Goal: Task Accomplishment & Management: Manage account settings

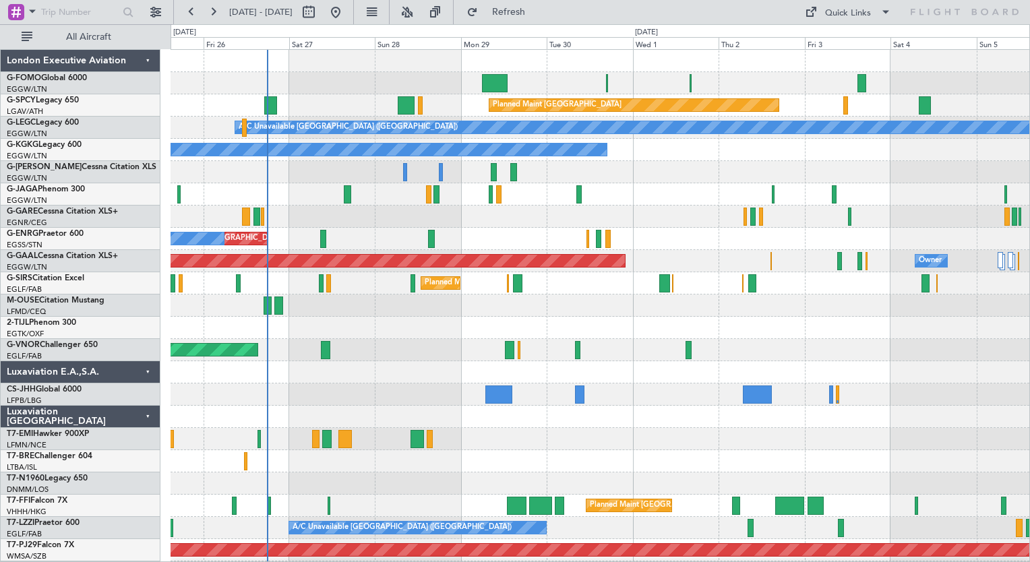
click at [402, 445] on div "Planned Maint [GEOGRAPHIC_DATA] ([GEOGRAPHIC_DATA]) Planned Maint [GEOGRAPHIC_D…" at bounding box center [600, 350] width 859 height 600
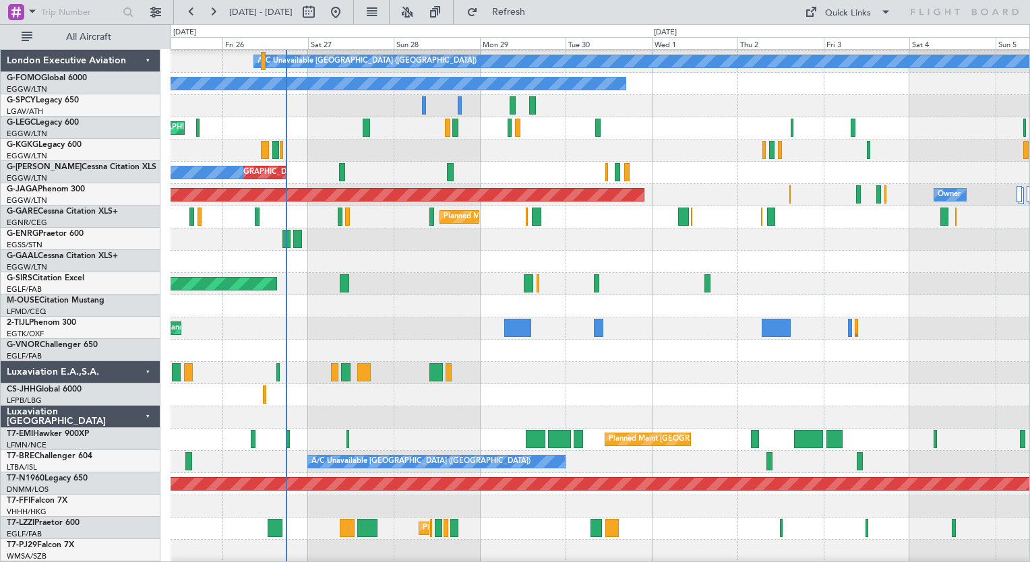
scroll to position [66, 0]
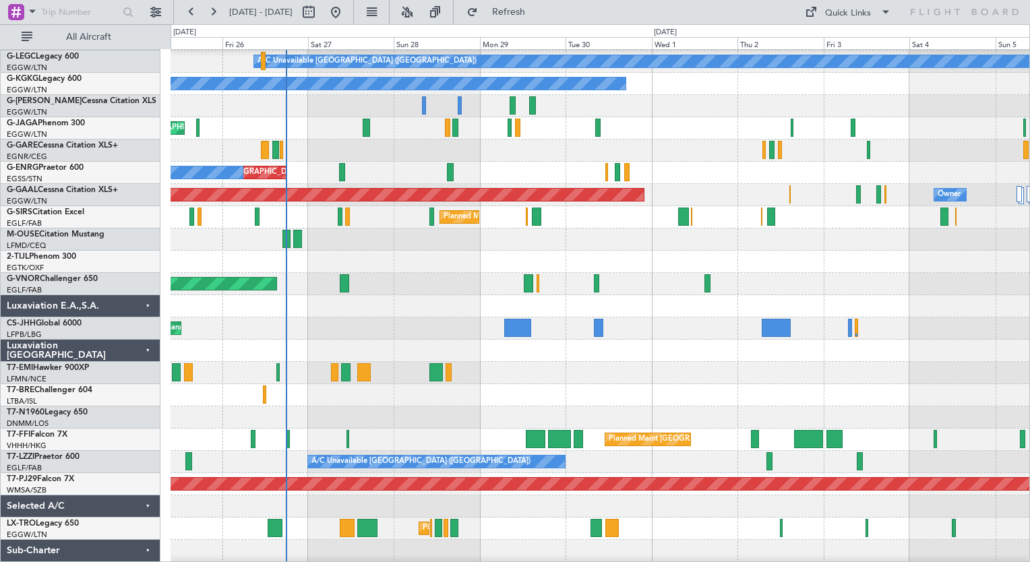
click at [386, 381] on div at bounding box center [600, 373] width 859 height 22
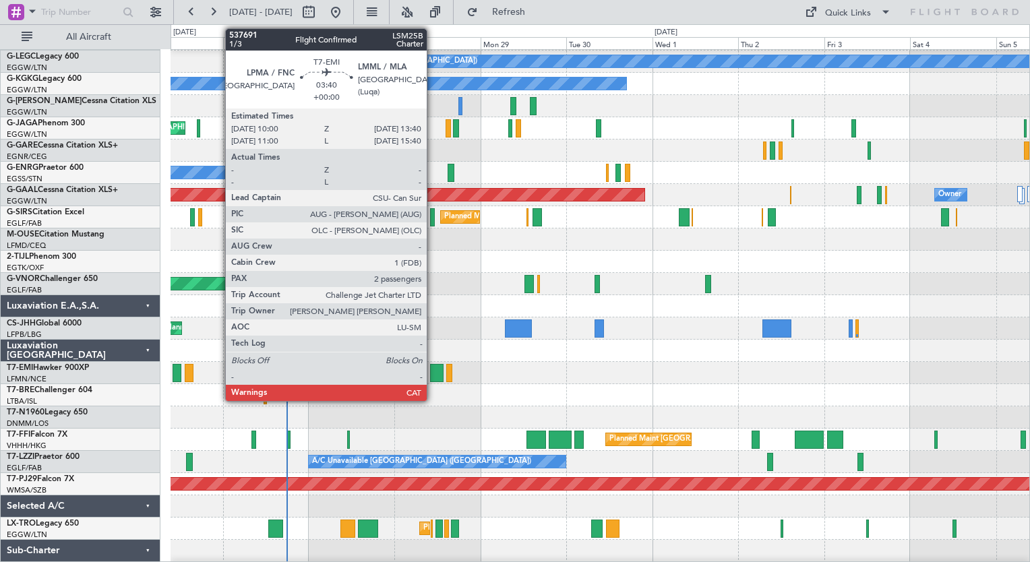
click at [433, 377] on div at bounding box center [436, 373] width 13 height 18
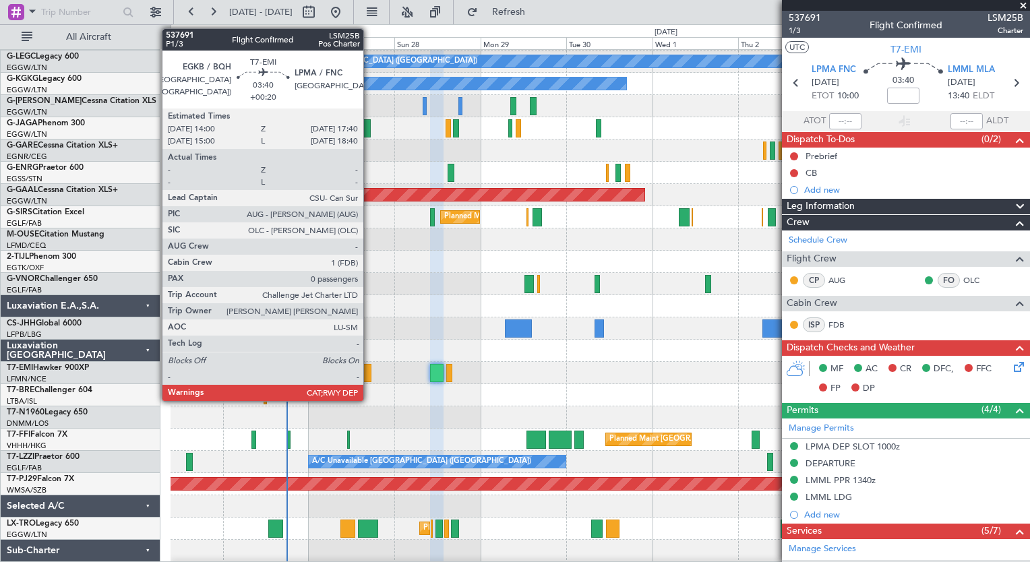
click at [369, 374] on div at bounding box center [364, 373] width 13 height 18
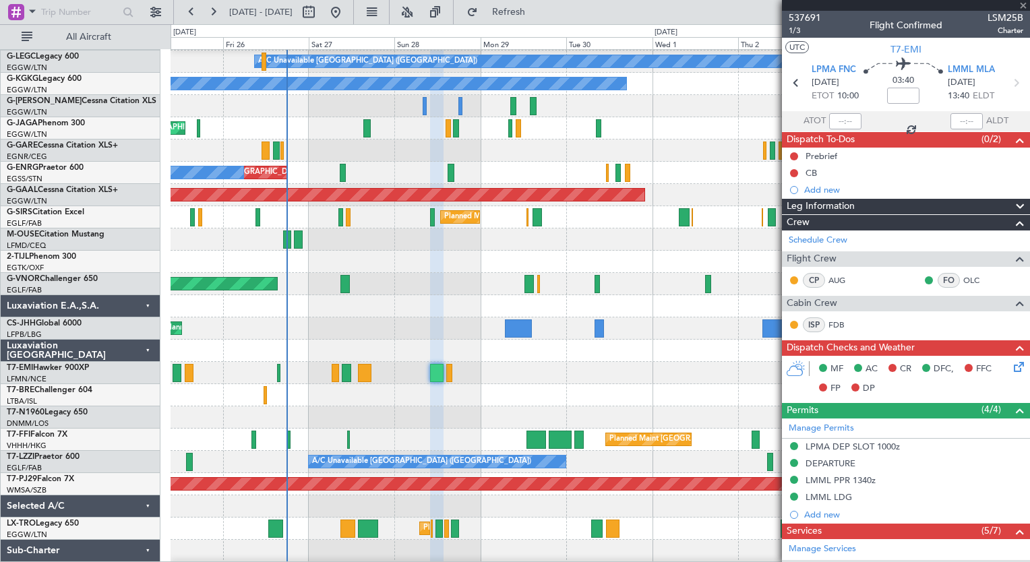
type input "+00:20"
type input "0"
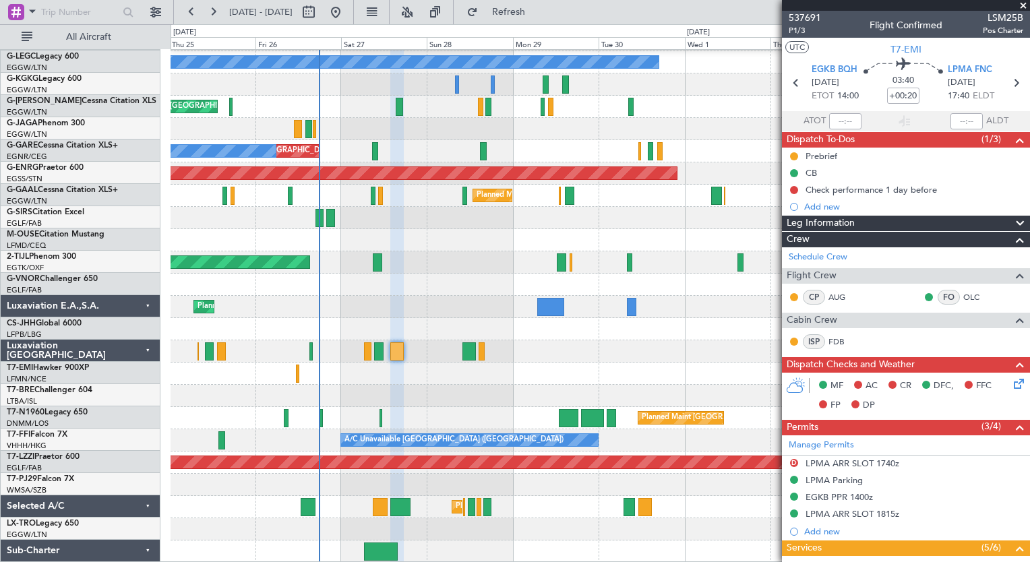
scroll to position [88, 0]
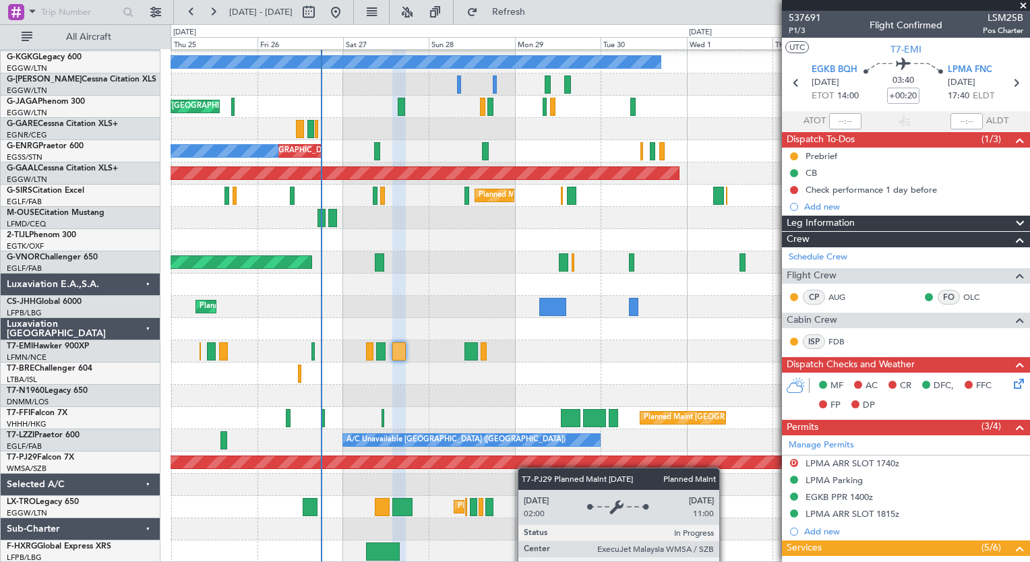
click at [526, 468] on div "A/C Unavailable [GEOGRAPHIC_DATA] ([GEOGRAPHIC_DATA]) A/C Unavailable [GEOGRAPH…" at bounding box center [600, 262] width 859 height 600
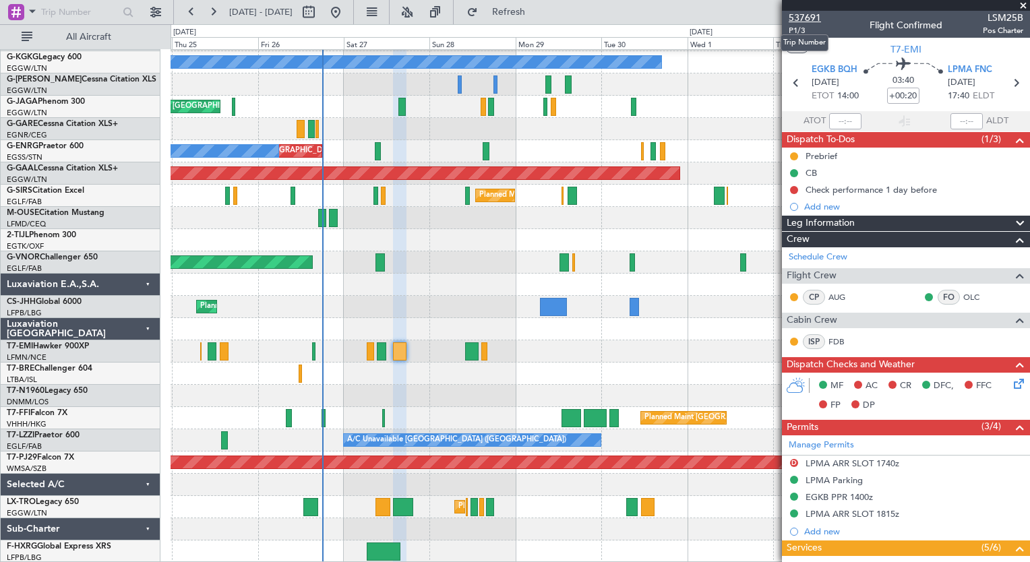
click at [804, 15] on span "537691" at bounding box center [805, 18] width 32 height 14
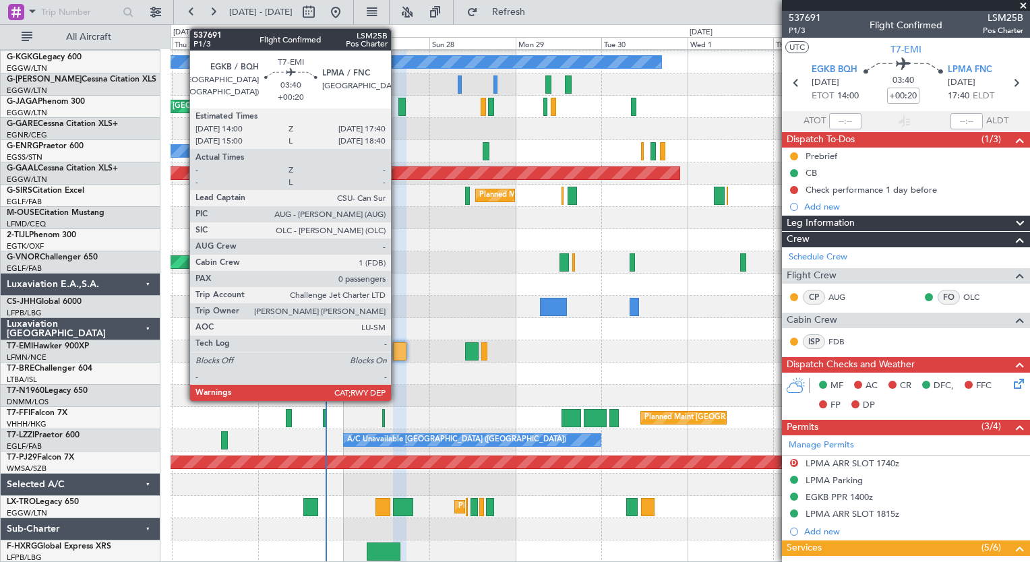
click at [397, 345] on div at bounding box center [399, 351] width 13 height 18
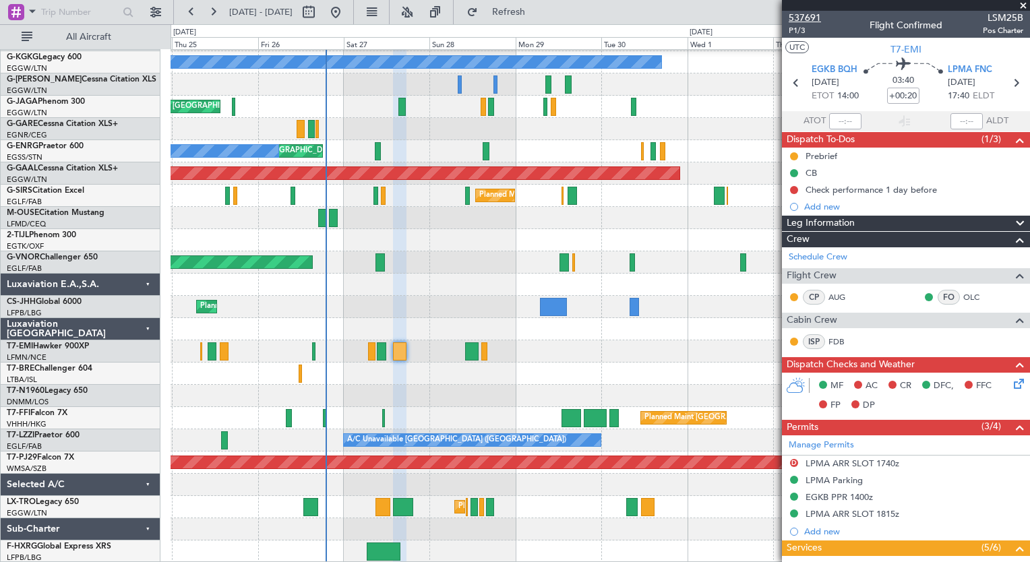
click at [811, 14] on span "537691" at bounding box center [805, 18] width 32 height 14
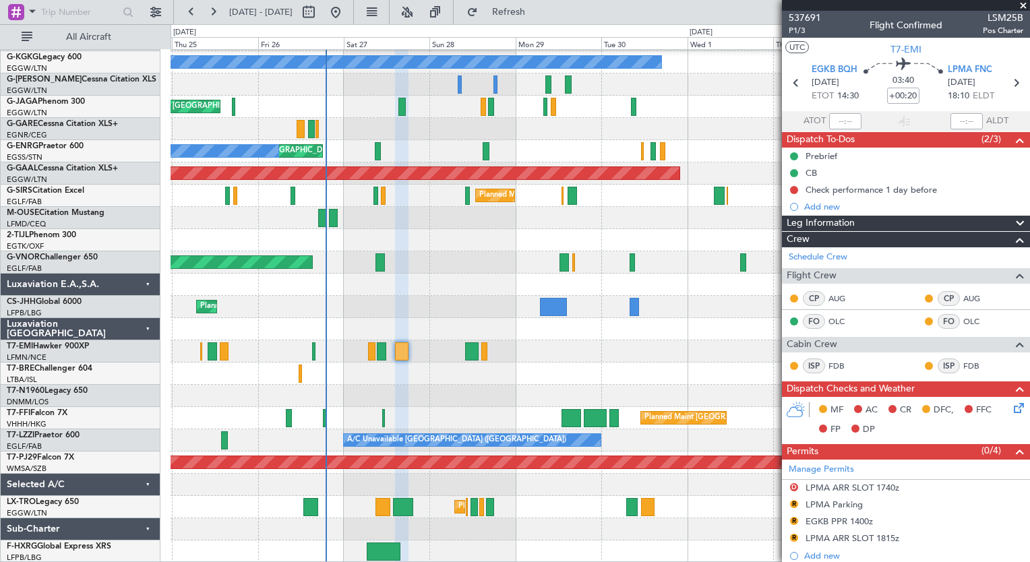
scroll to position [240, 0]
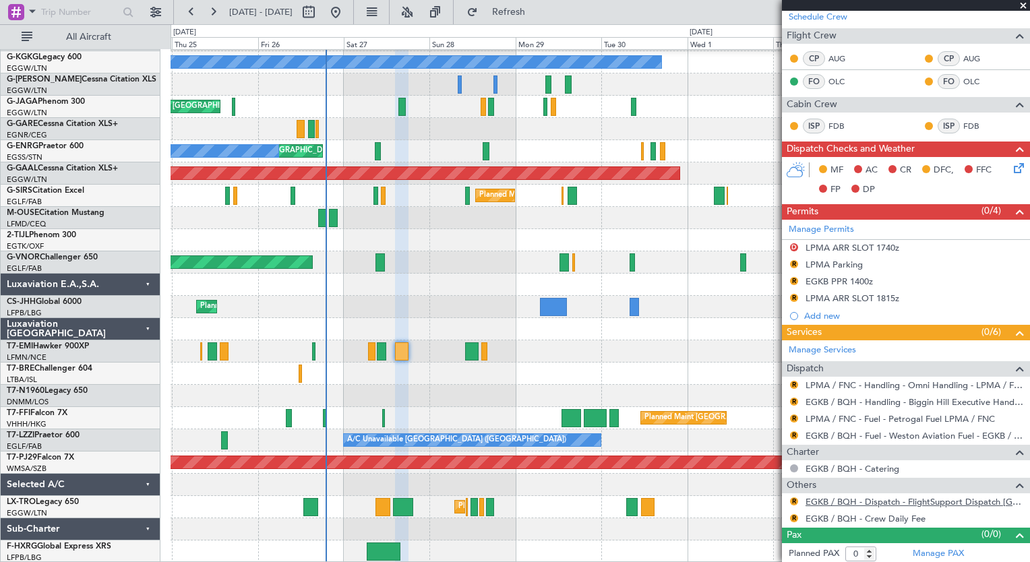
click at [969, 500] on link "EGKB / BQH - Dispatch - FlightSupport Dispatch [GEOGRAPHIC_DATA]" at bounding box center [914, 501] width 218 height 11
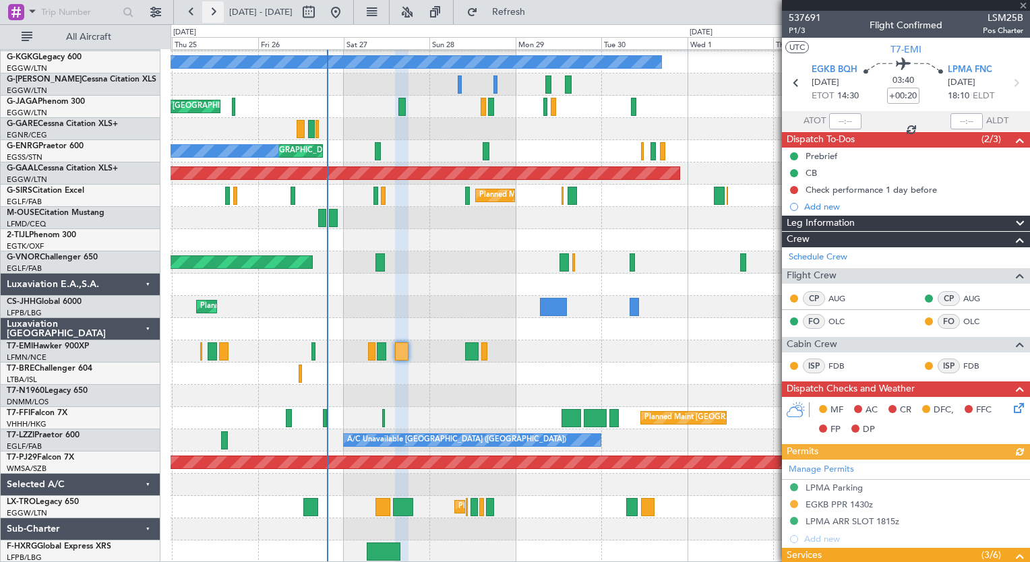
click at [210, 9] on button at bounding box center [213, 12] width 22 height 22
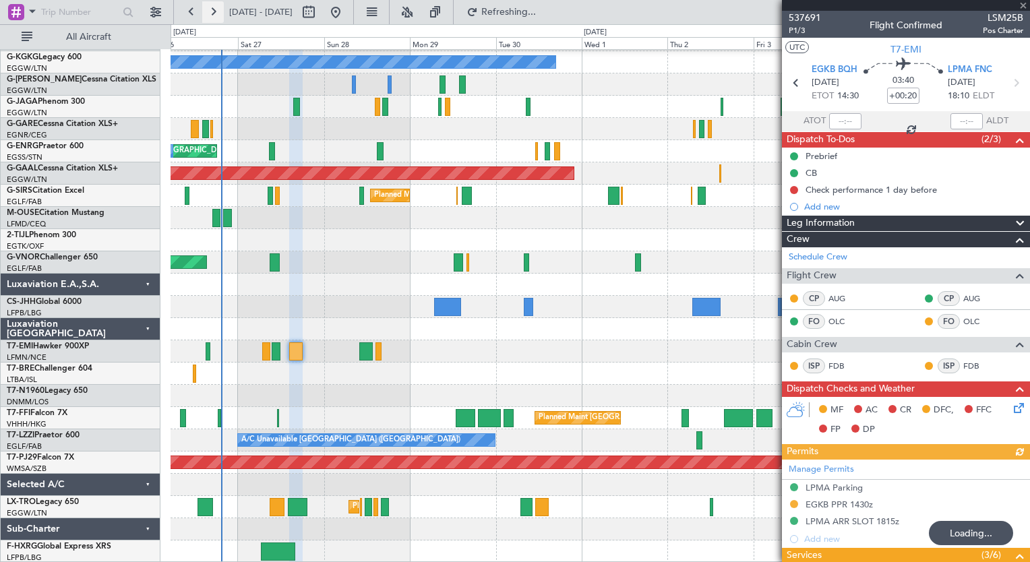
click at [210, 9] on button at bounding box center [213, 12] width 22 height 22
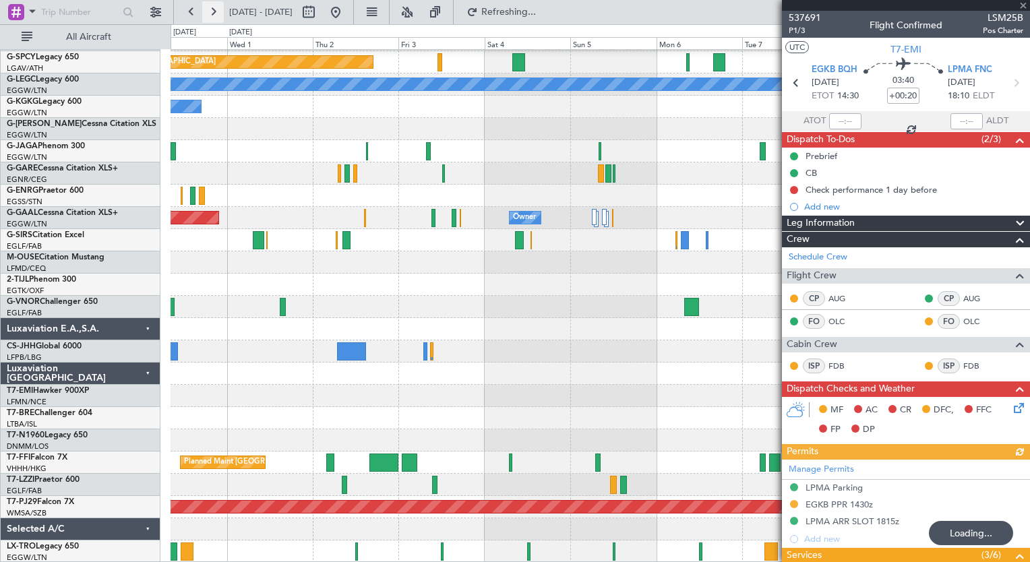
scroll to position [43, 0]
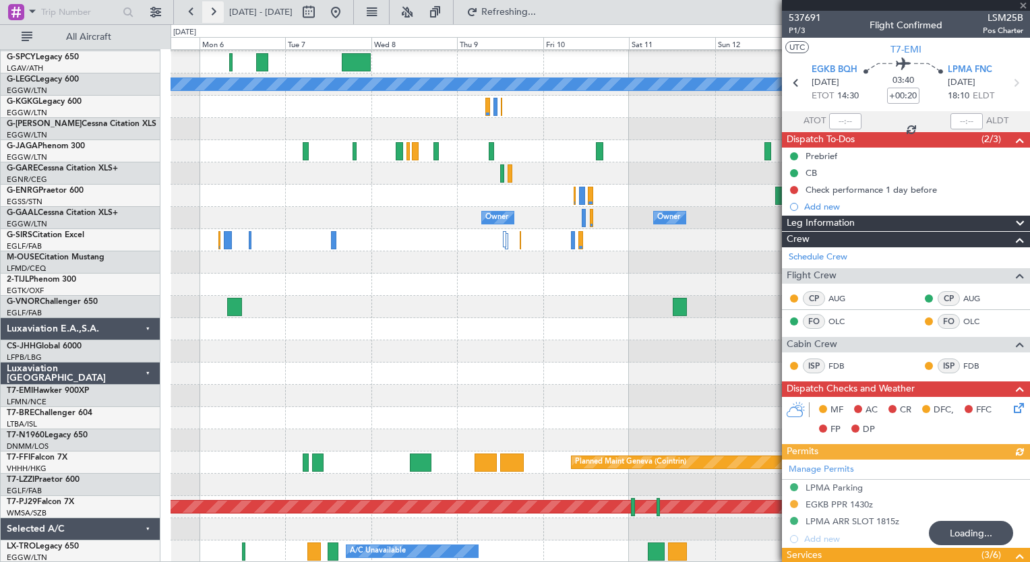
click at [210, 9] on button at bounding box center [213, 12] width 22 height 22
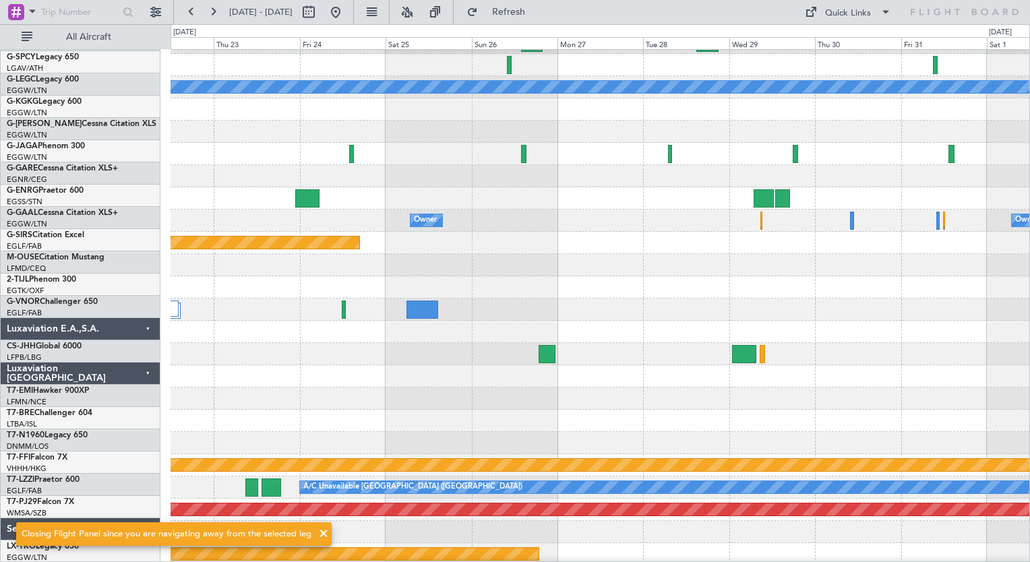
scroll to position [40, 0]
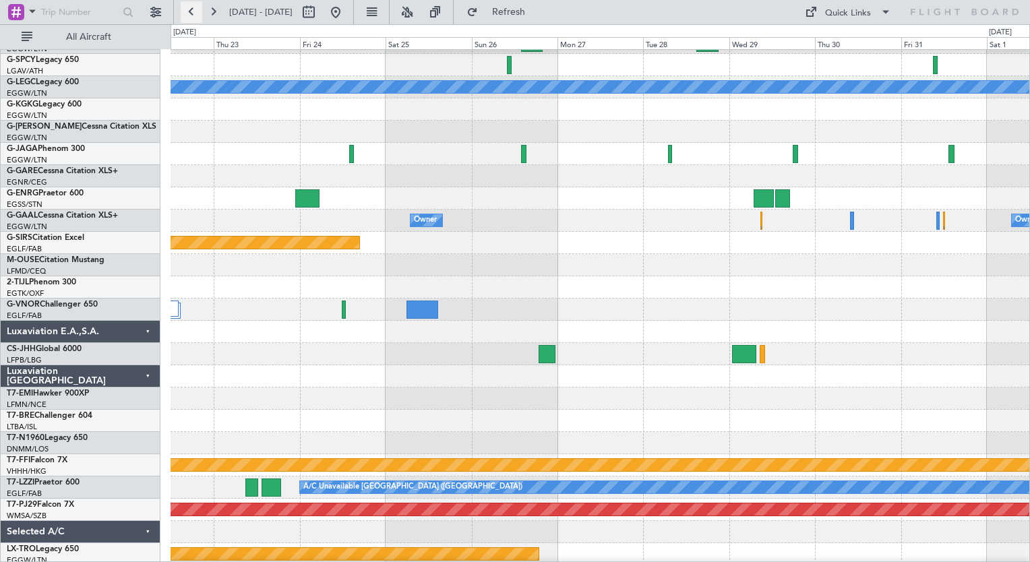
click at [187, 3] on button at bounding box center [192, 12] width 22 height 22
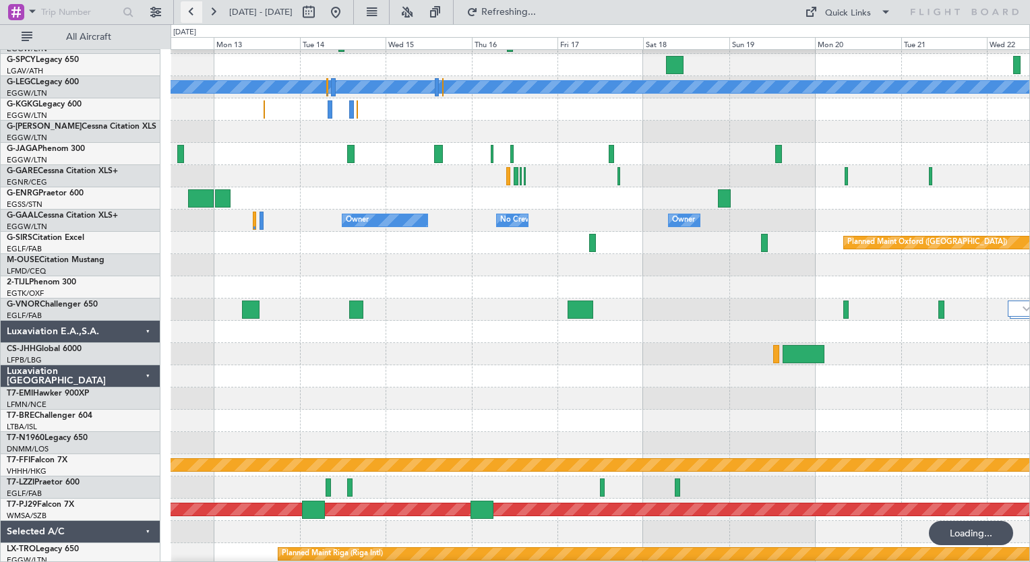
click at [187, 3] on button at bounding box center [192, 12] width 22 height 22
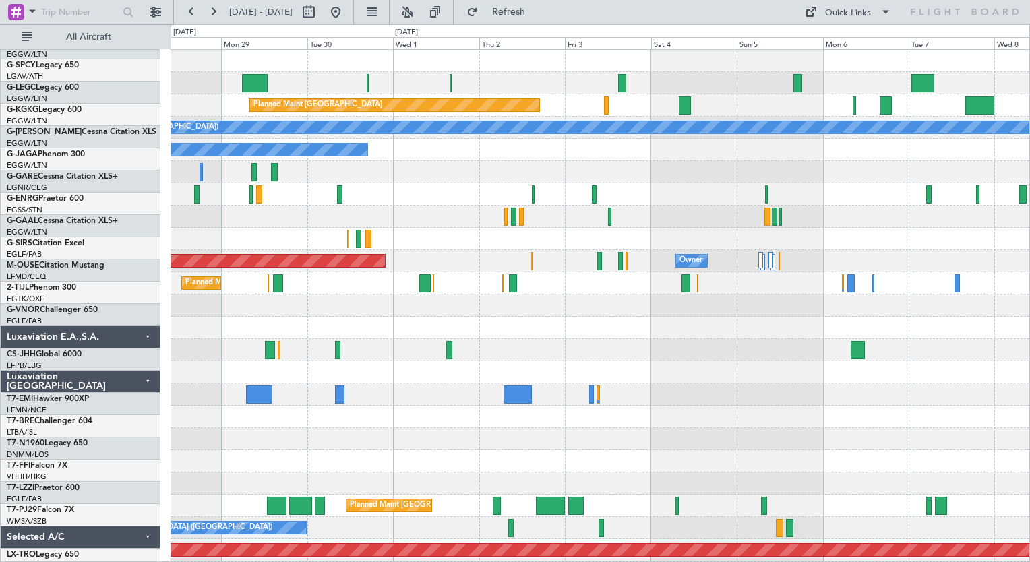
scroll to position [0, 0]
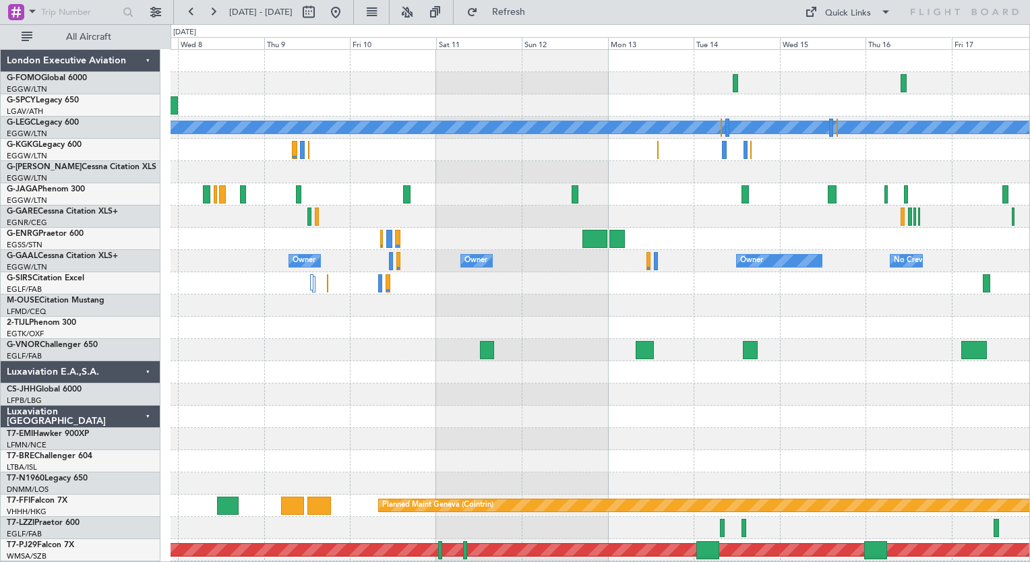
click at [0, 561] on html "[DATE] - [DATE] Refresh Quick Links All Aircraft A/C Unavailable [GEOGRAPHIC_DA…" at bounding box center [515, 281] width 1030 height 562
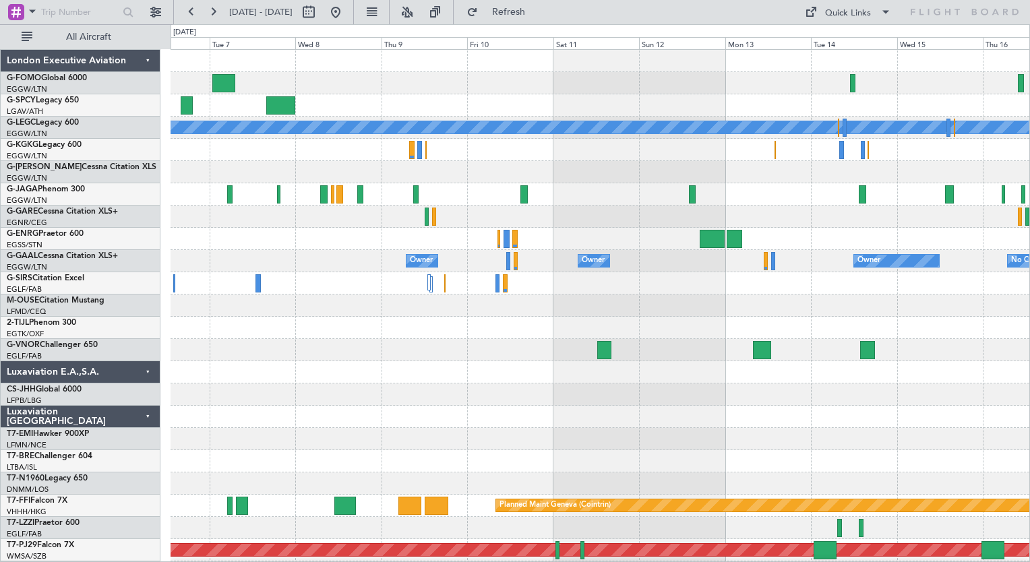
click at [346, 475] on div "A/C Unavailable [GEOGRAPHIC_DATA] ([GEOGRAPHIC_DATA]) Owner Owner Owner Owner N…" at bounding box center [600, 328] width 859 height 556
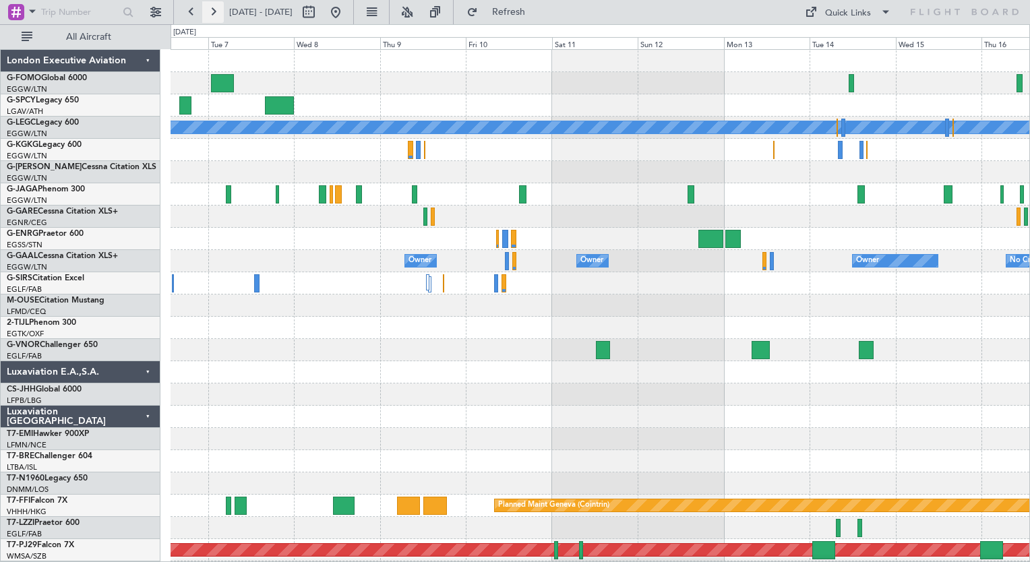
click at [220, 18] on button at bounding box center [213, 12] width 22 height 22
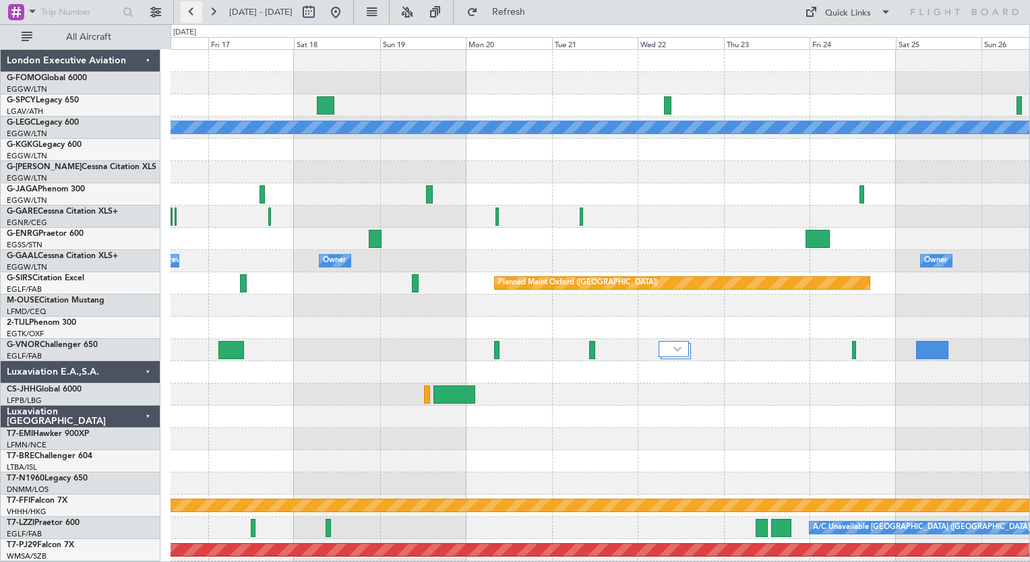
click at [189, 11] on button at bounding box center [192, 12] width 22 height 22
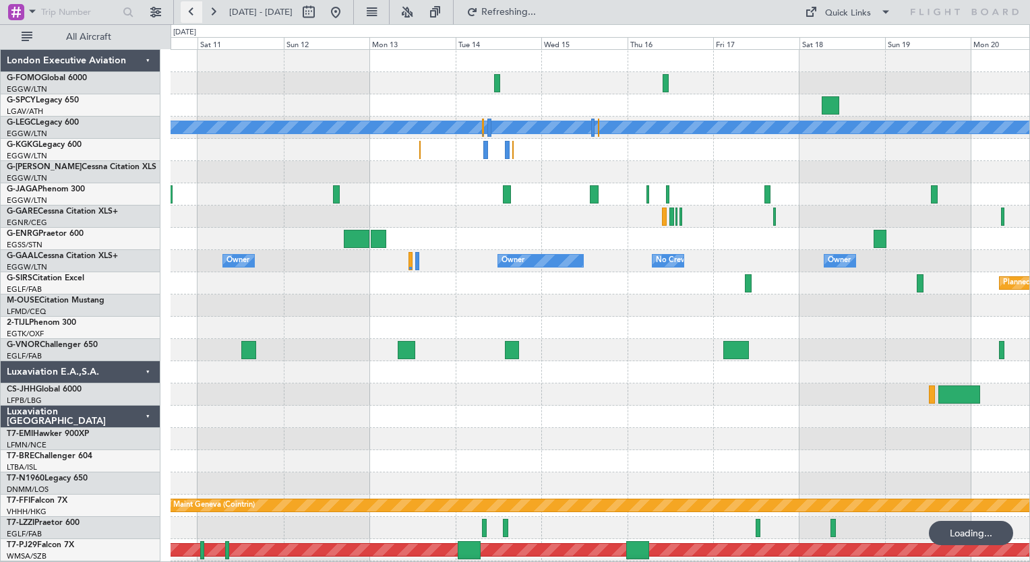
click at [189, 11] on button at bounding box center [192, 12] width 22 height 22
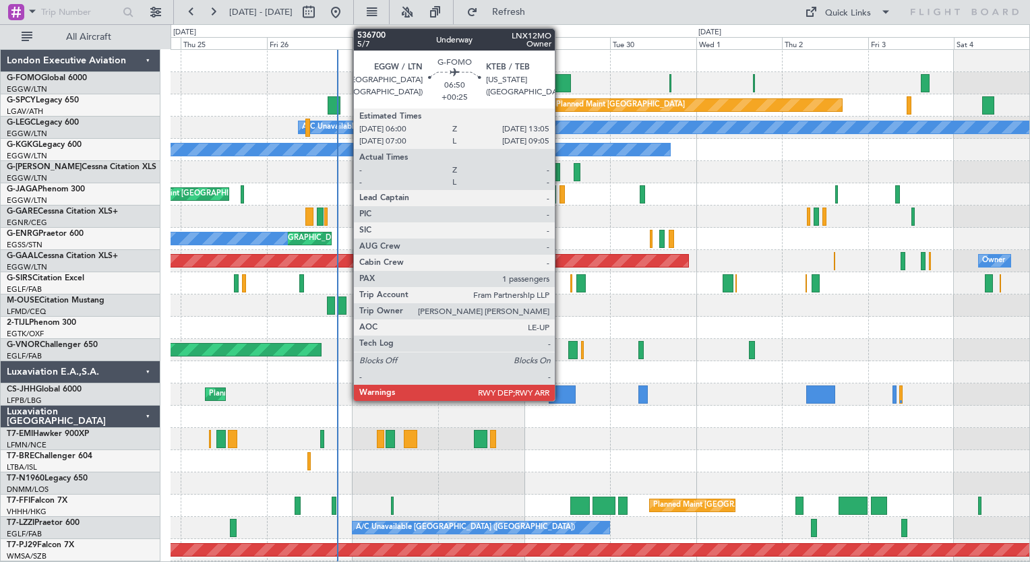
click at [561, 80] on div at bounding box center [558, 83] width 26 height 18
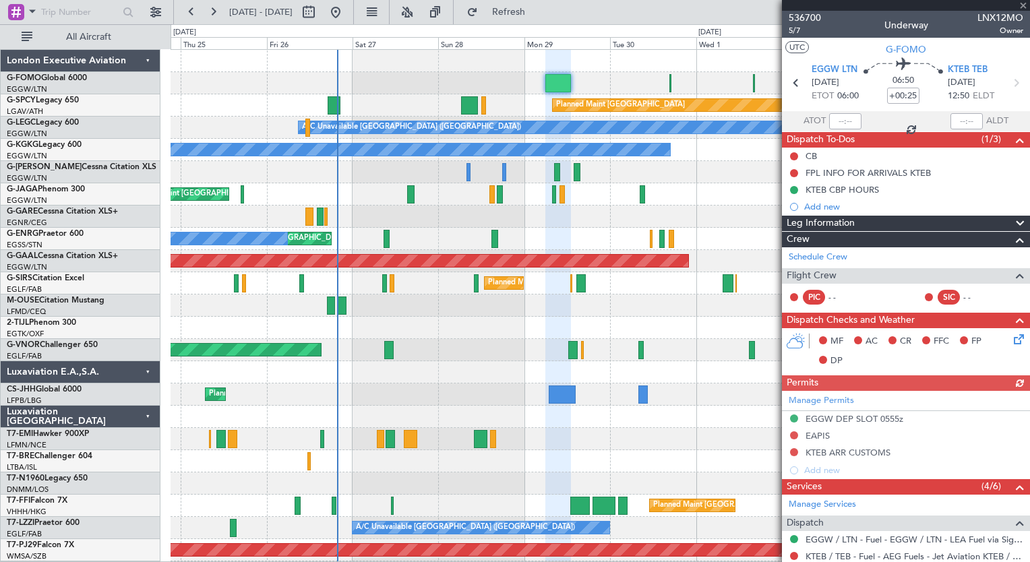
scroll to position [202, 0]
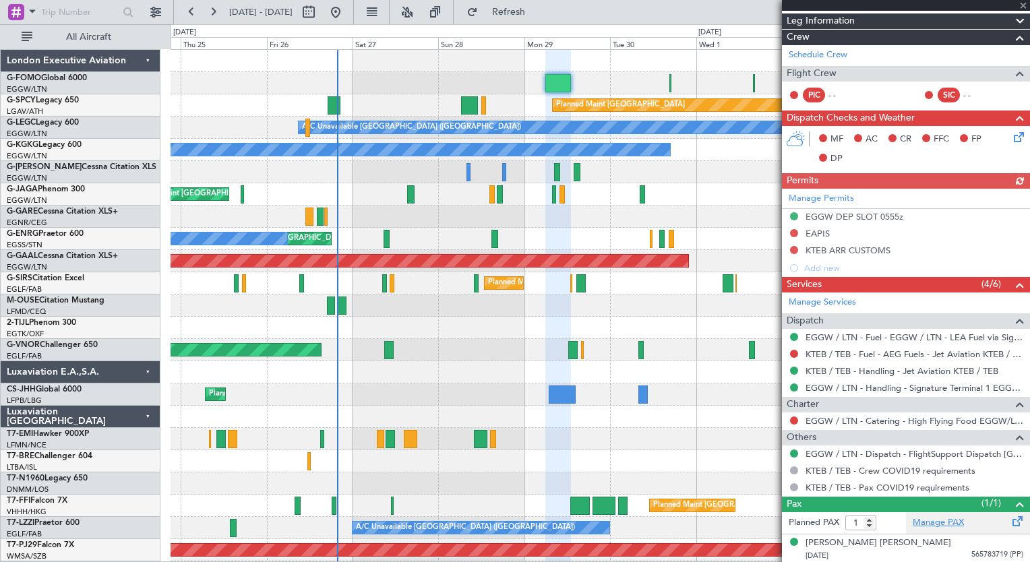
click at [938, 526] on link "Manage PAX" at bounding box center [938, 522] width 51 height 13
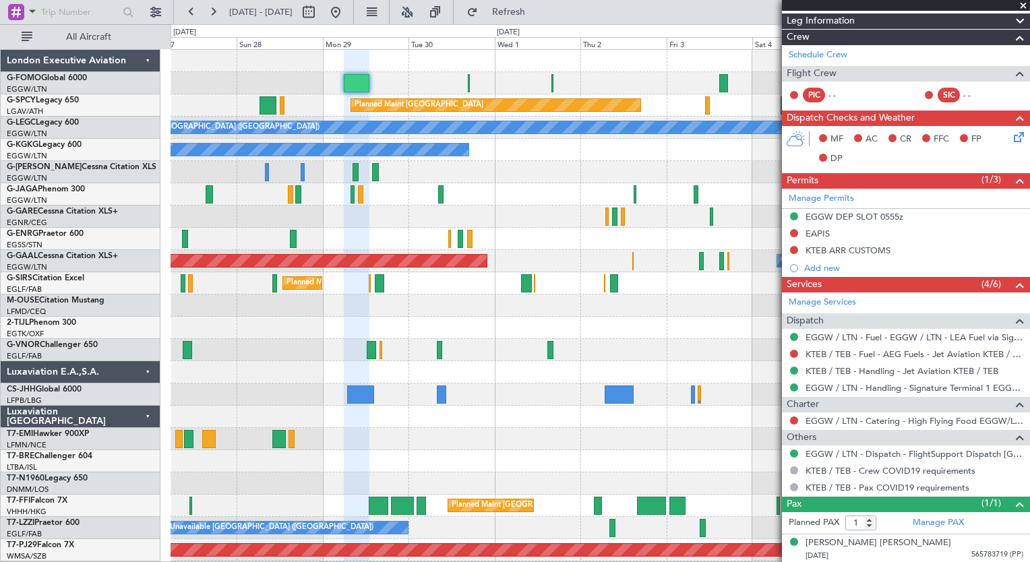
click at [430, 230] on div "Planned Maint [GEOGRAPHIC_DATA] A/C Unavailable [GEOGRAPHIC_DATA] ([GEOGRAPHIC_…" at bounding box center [600, 350] width 859 height 600
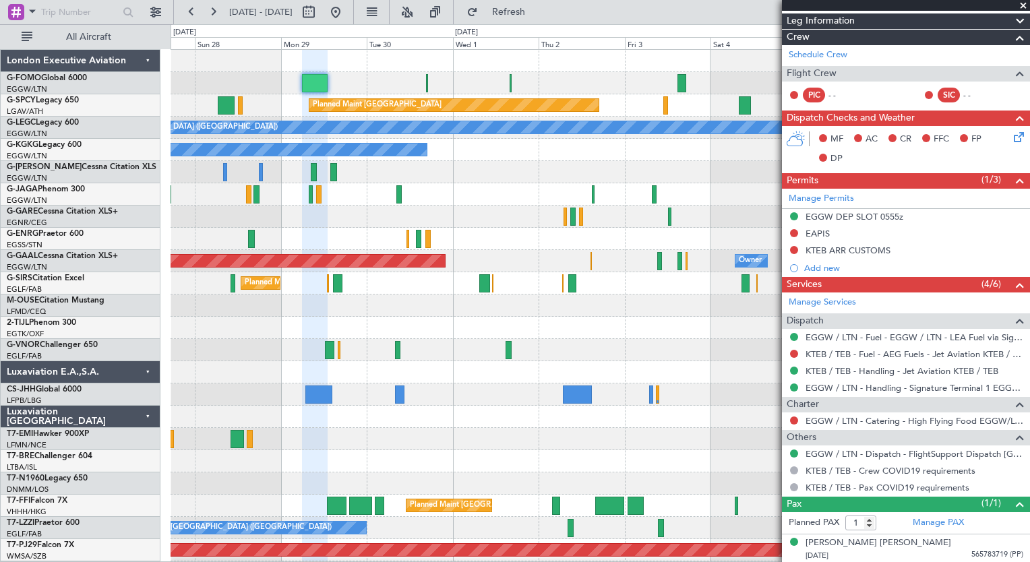
click at [512, 91] on div at bounding box center [600, 83] width 859 height 22
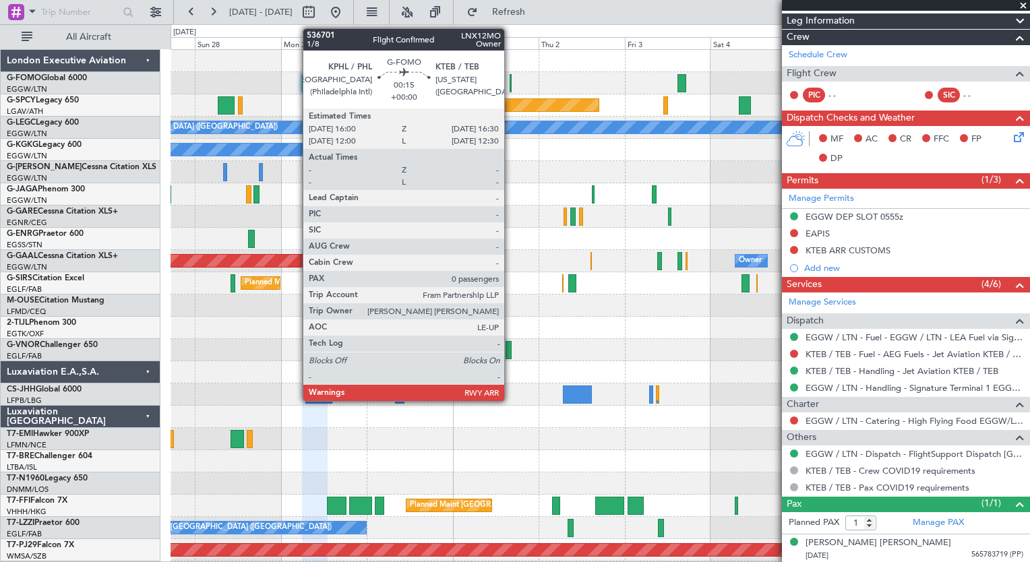
click at [510, 85] on div at bounding box center [510, 83] width 2 height 18
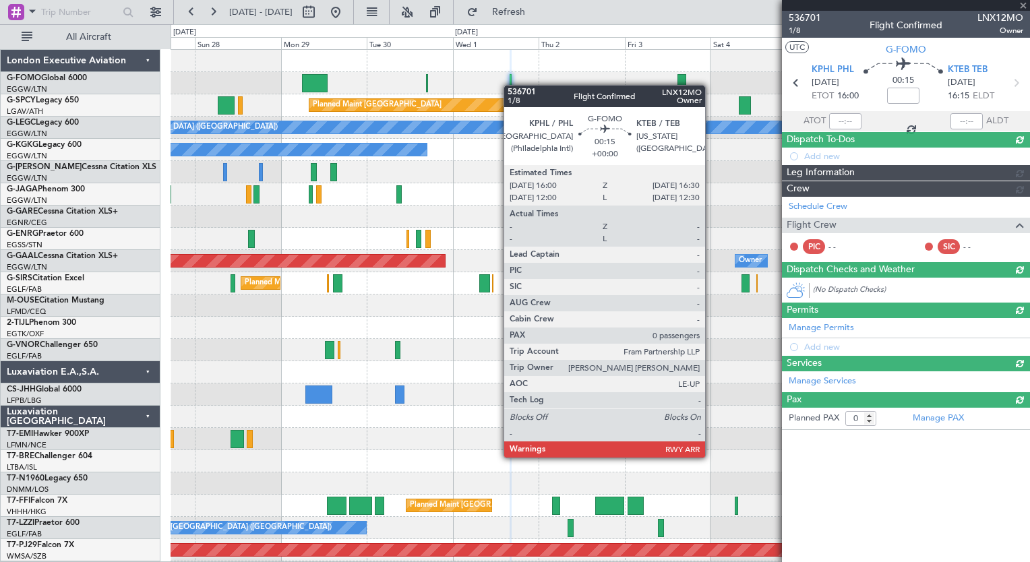
scroll to position [0, 0]
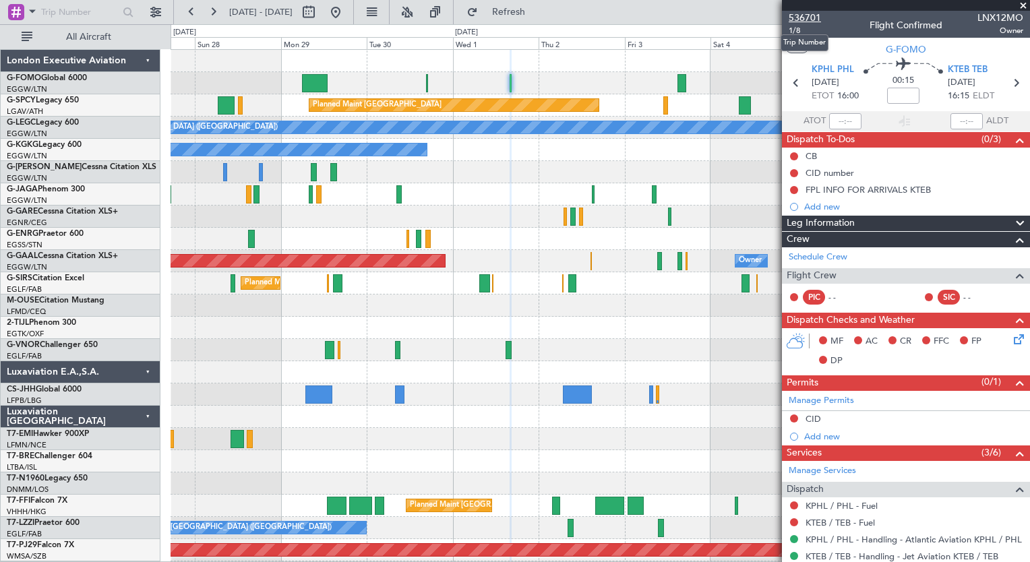
click at [806, 18] on span "536701" at bounding box center [805, 18] width 32 height 14
click at [537, 15] on span "Refresh" at bounding box center [509, 11] width 57 height 9
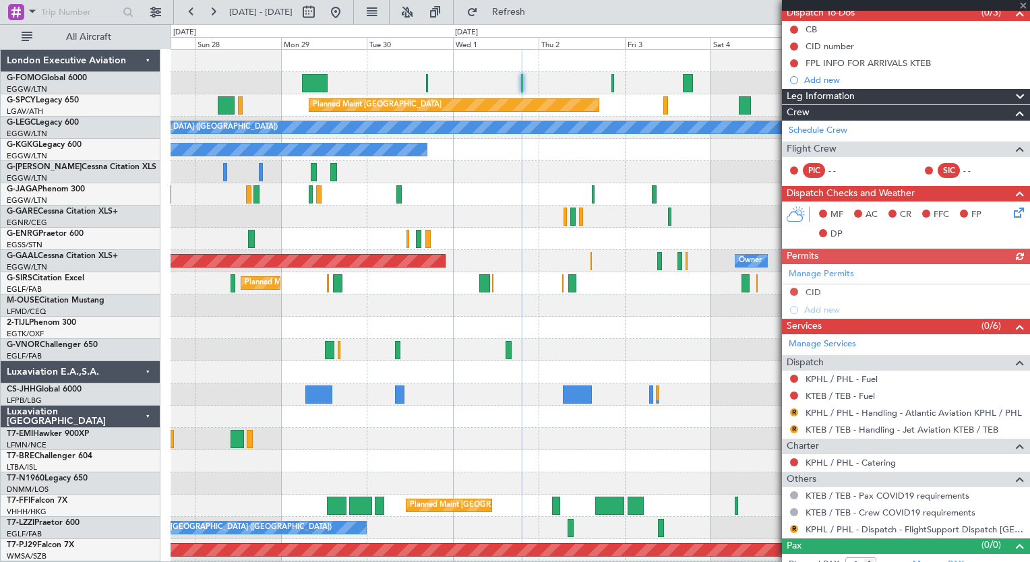
scroll to position [137, 0]
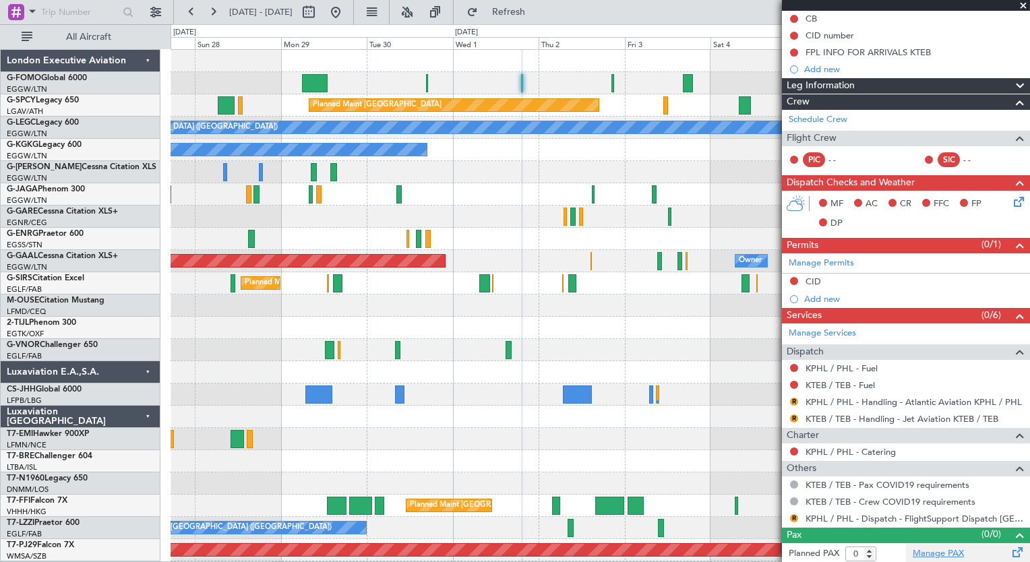
click at [913, 550] on link "Manage PAX" at bounding box center [938, 553] width 51 height 13
click at [537, 13] on span "Refresh" at bounding box center [509, 11] width 57 height 9
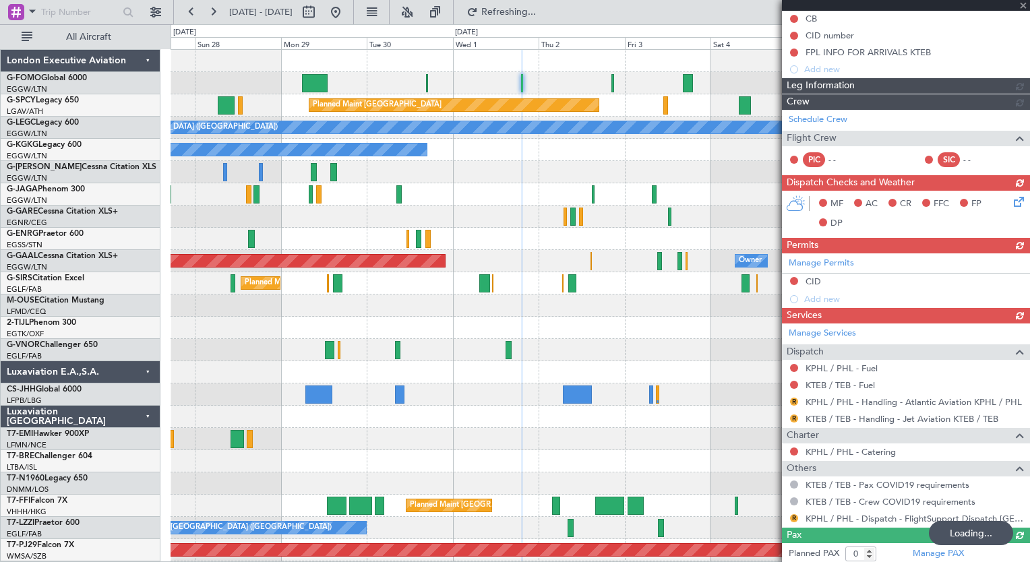
type input "1"
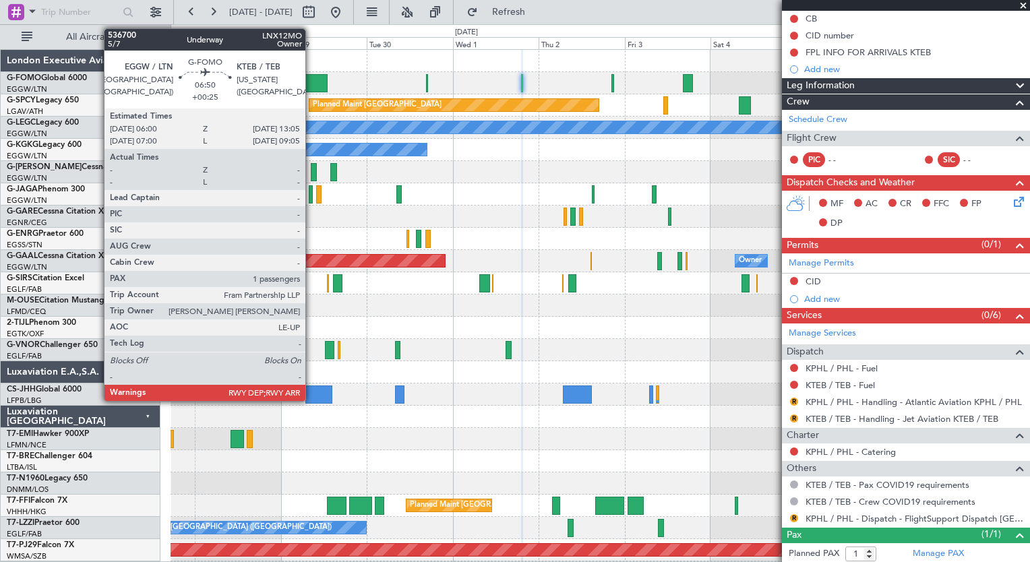
click at [311, 84] on div at bounding box center [315, 83] width 26 height 18
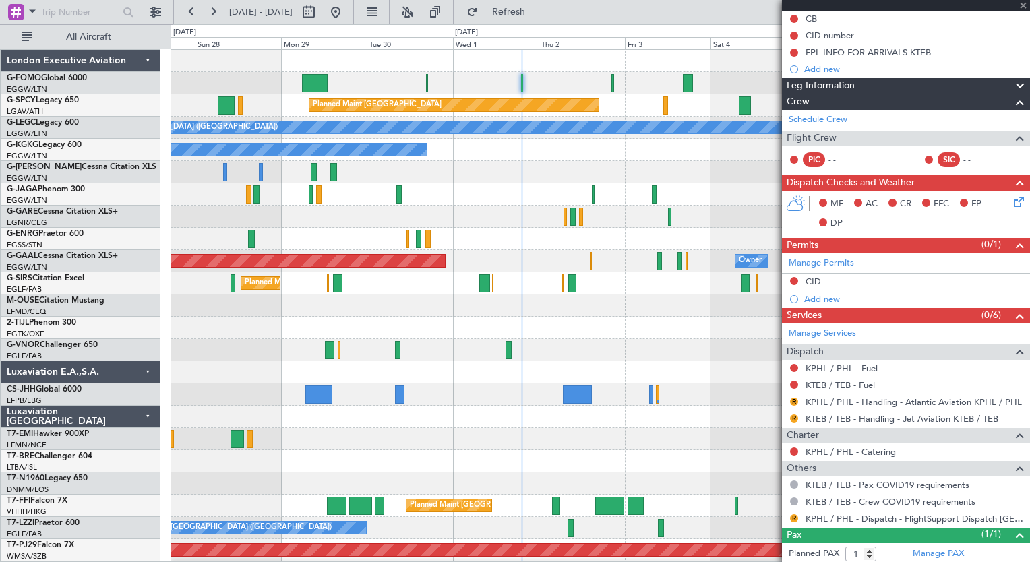
type input "+00:25"
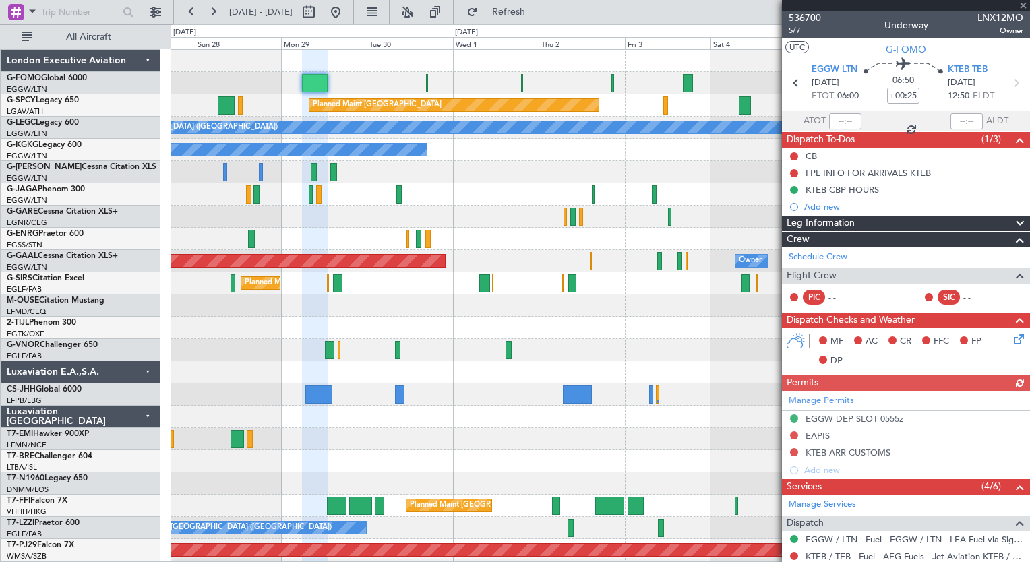
scroll to position [202, 0]
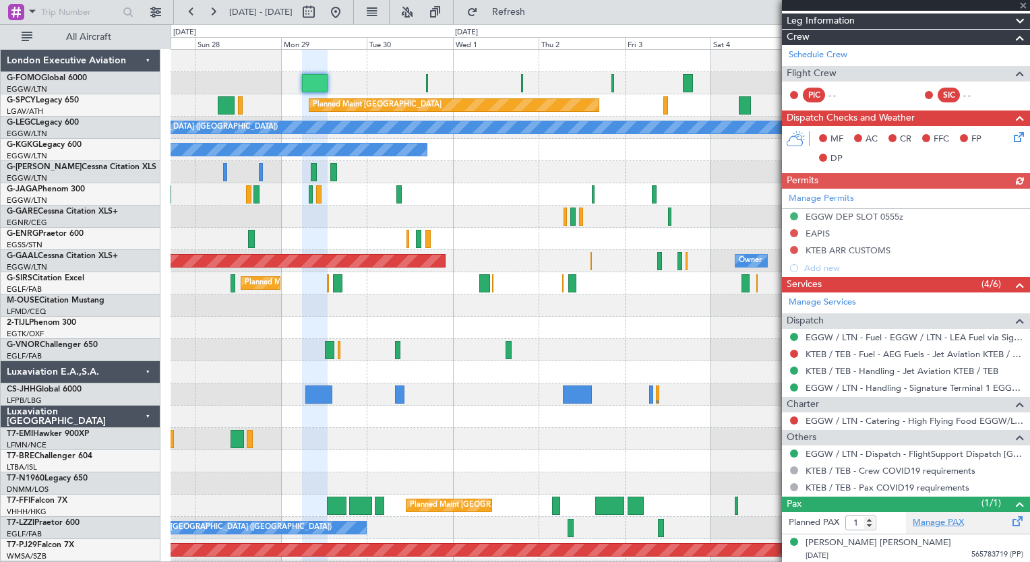
click at [949, 521] on link "Manage PAX" at bounding box center [938, 522] width 51 height 13
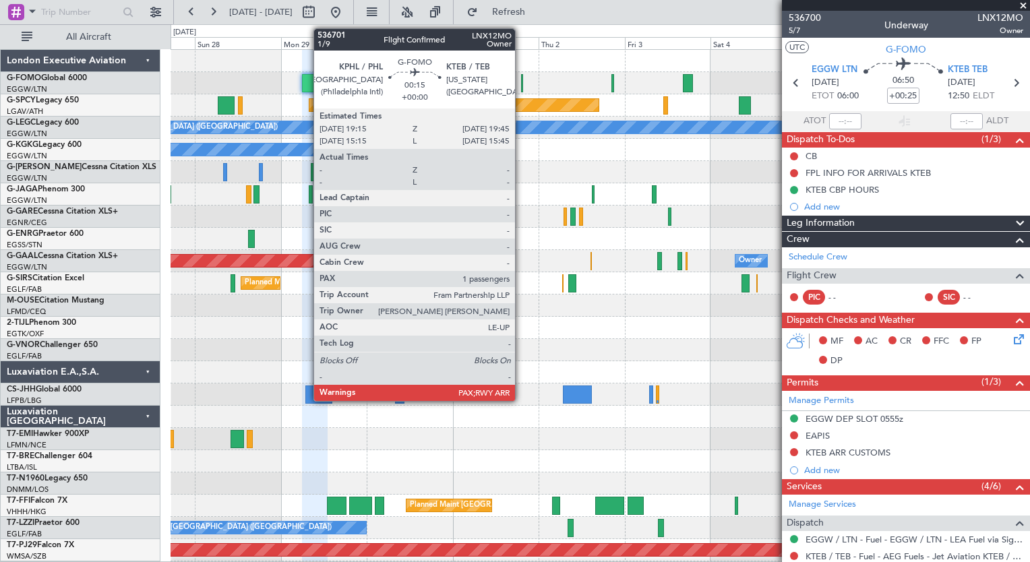
click at [521, 89] on div at bounding box center [522, 83] width 2 height 18
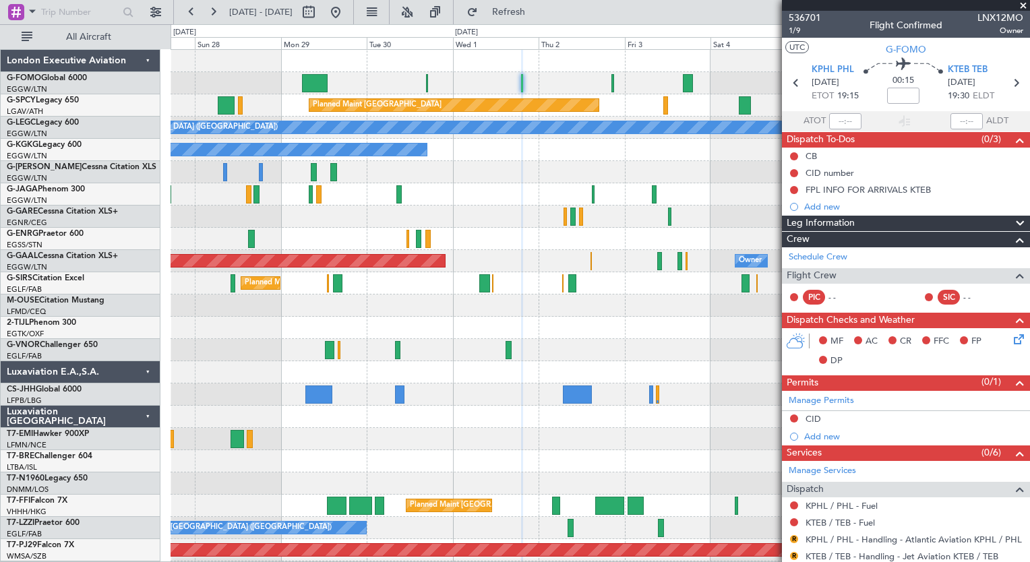
scroll to position [168, 0]
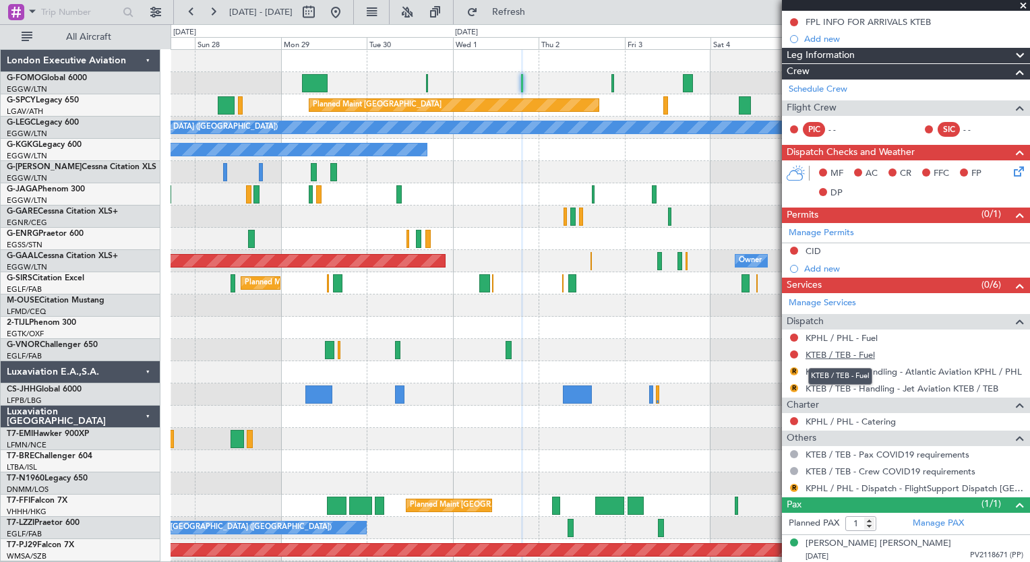
click at [865, 350] on link "KTEB / TEB - Fuel" at bounding box center [839, 354] width 69 height 11
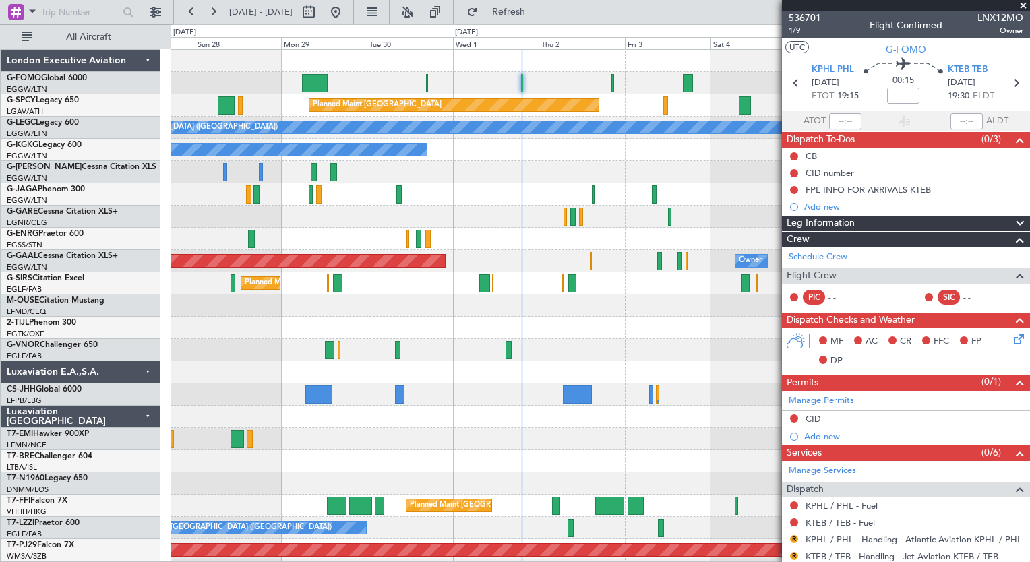
scroll to position [168, 0]
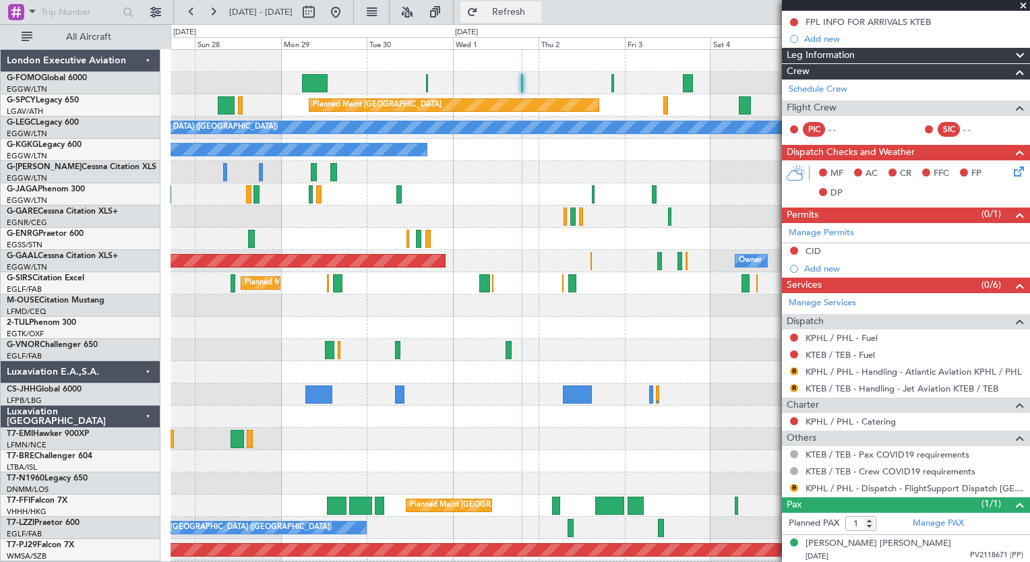
click at [537, 13] on span "Refresh" at bounding box center [509, 11] width 57 height 9
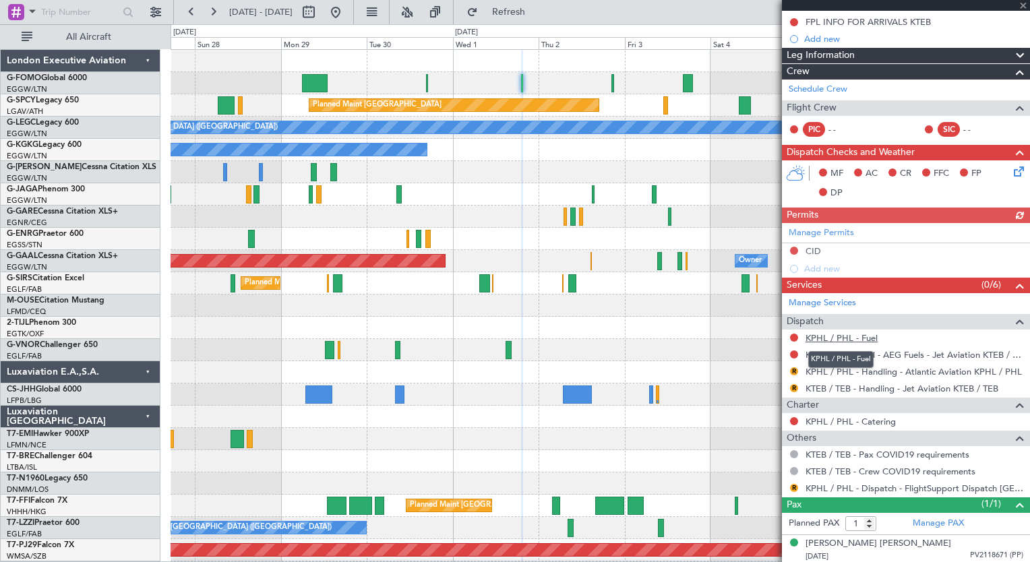
click at [835, 334] on link "KPHL / PHL - Fuel" at bounding box center [841, 337] width 72 height 11
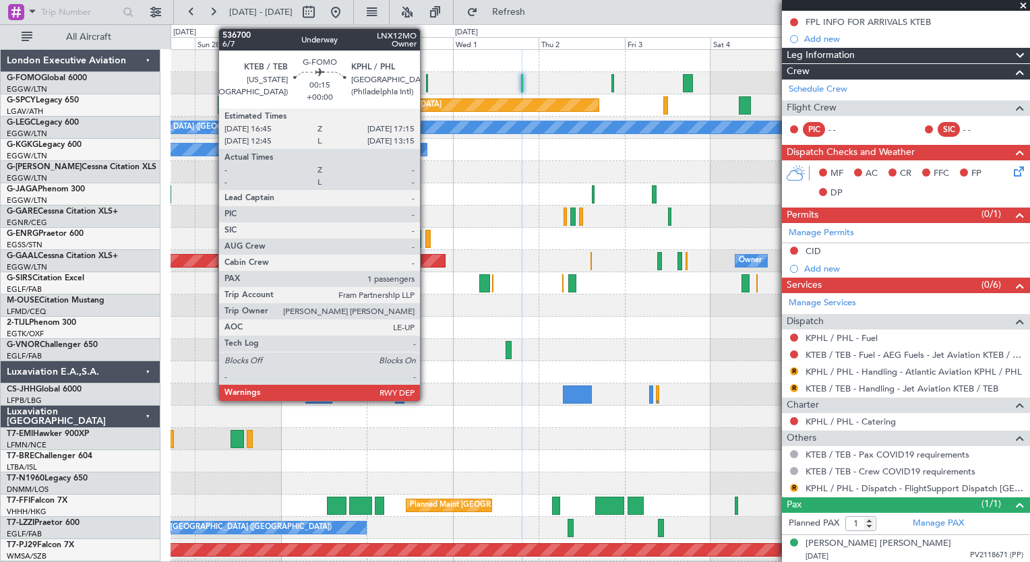
click at [426, 84] on div at bounding box center [427, 83] width 2 height 18
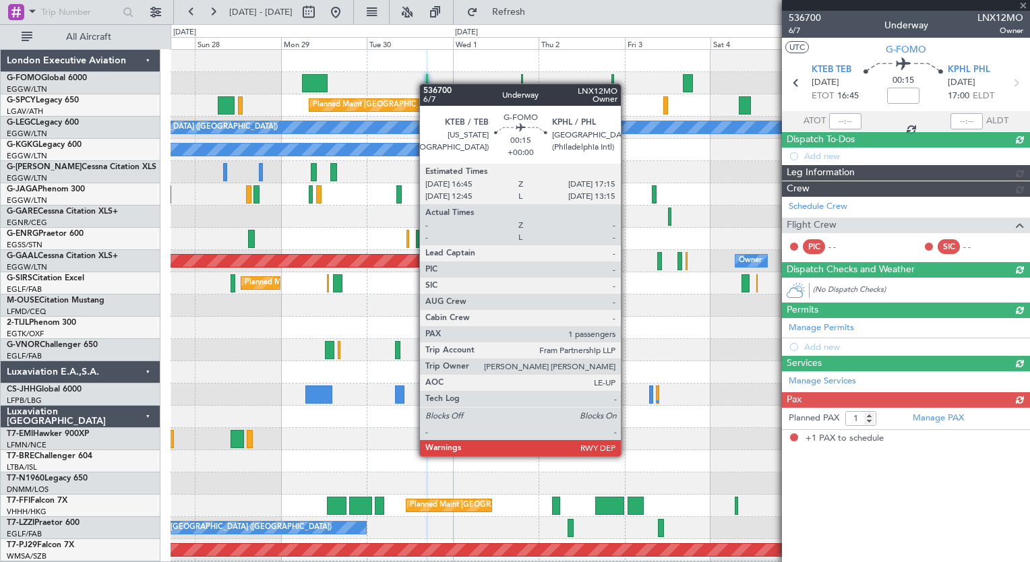
scroll to position [0, 0]
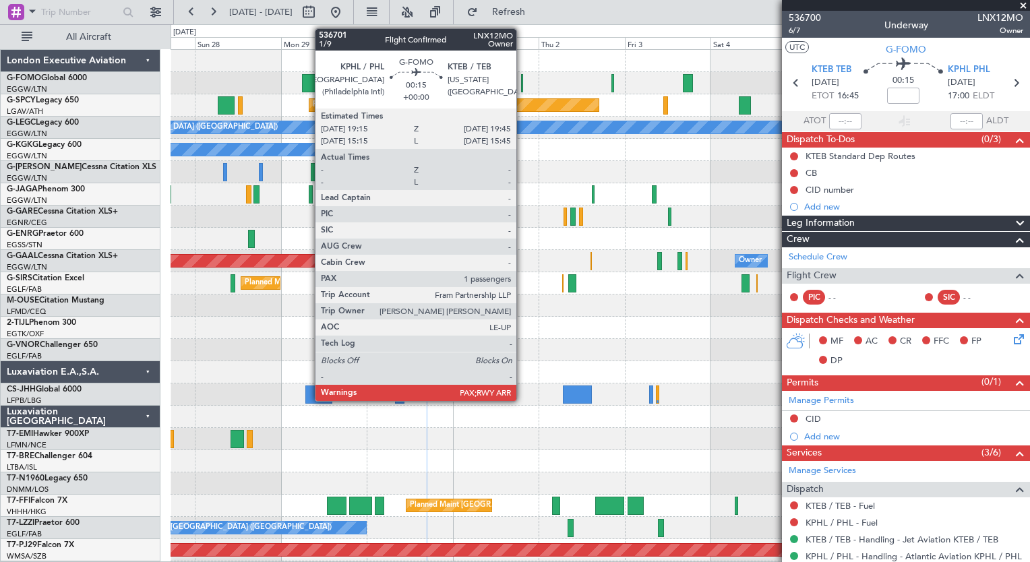
click at [522, 85] on div at bounding box center [522, 83] width 2 height 18
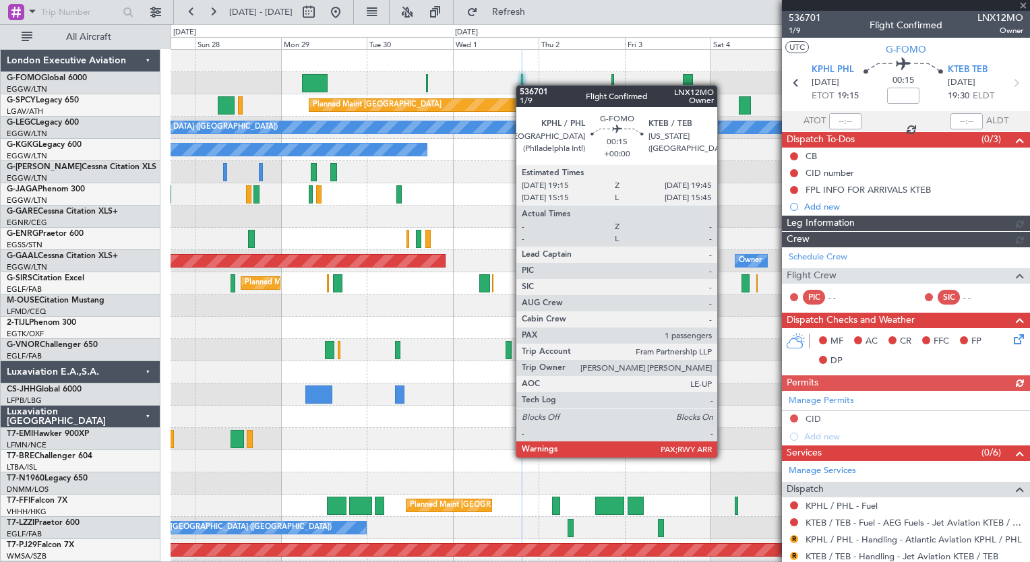
click at [522, 85] on div at bounding box center [522, 83] width 2 height 18
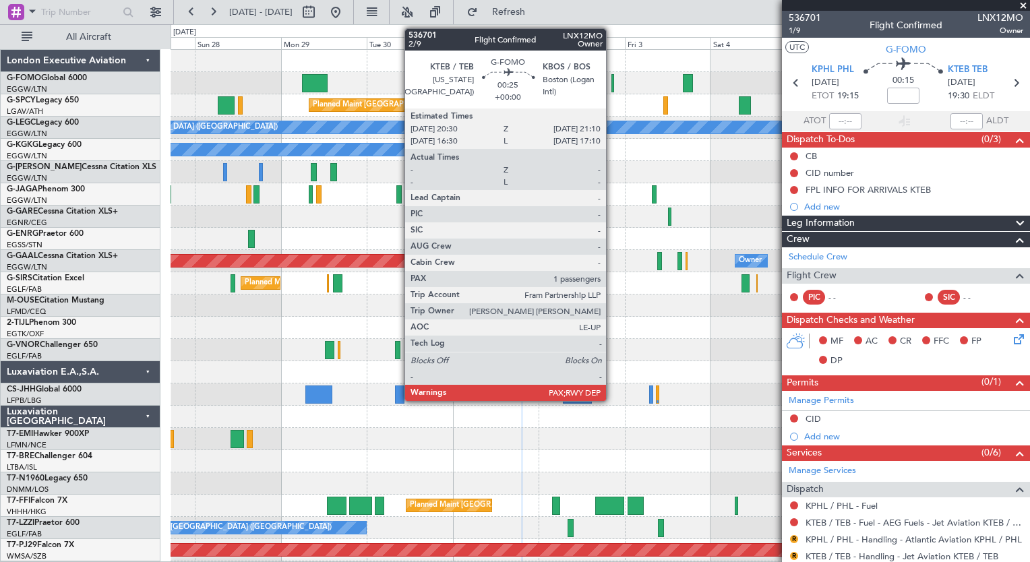
click at [612, 84] on div at bounding box center [612, 83] width 3 height 18
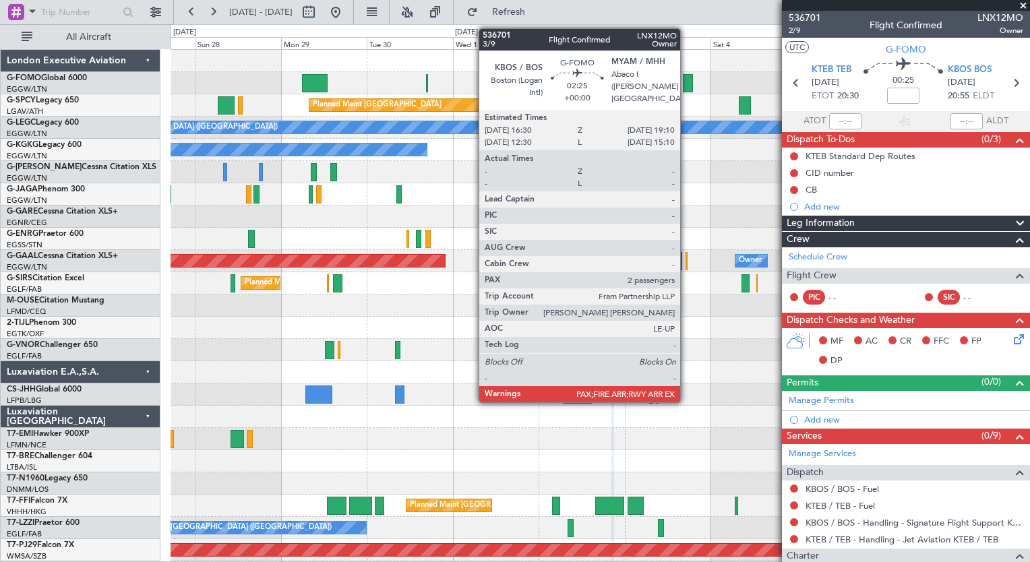
click at [686, 88] on div at bounding box center [688, 83] width 10 height 18
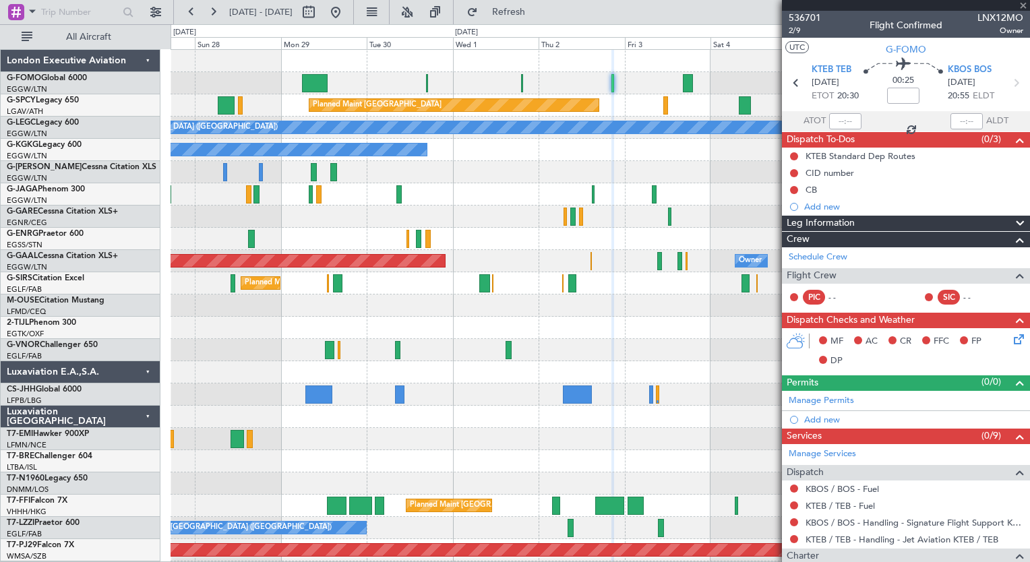
type input "2"
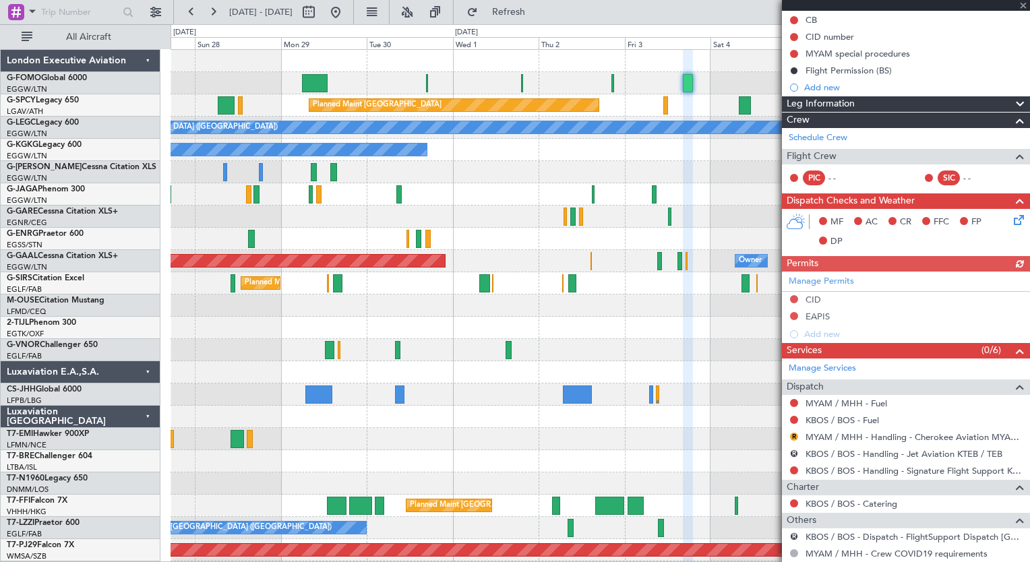
scroll to position [216, 0]
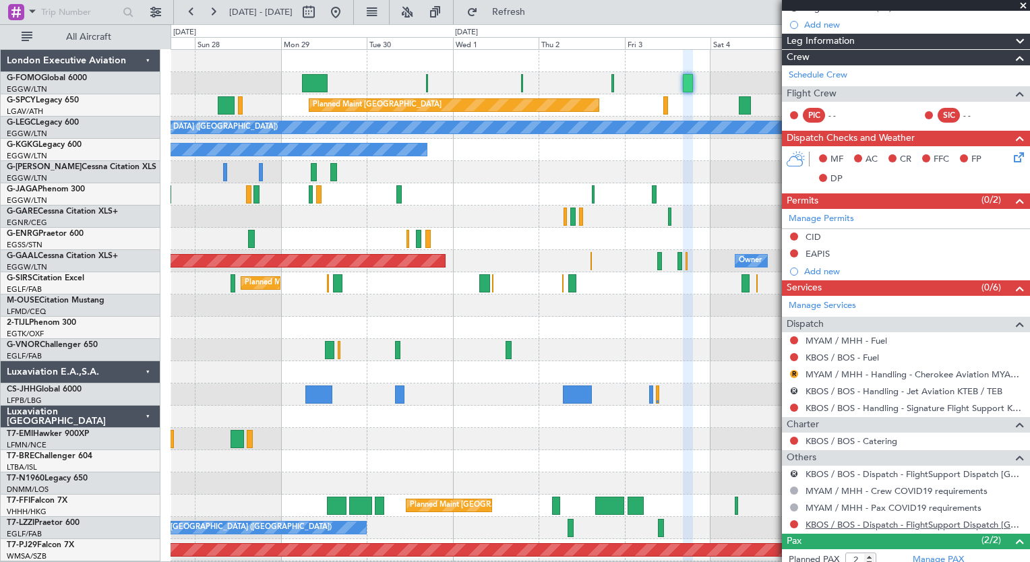
click at [997, 523] on link "KBOS / BOS - Dispatch - FlightSupport Dispatch UK" at bounding box center [914, 524] width 218 height 11
click at [536, 21] on button "Refresh" at bounding box center [500, 12] width 81 height 22
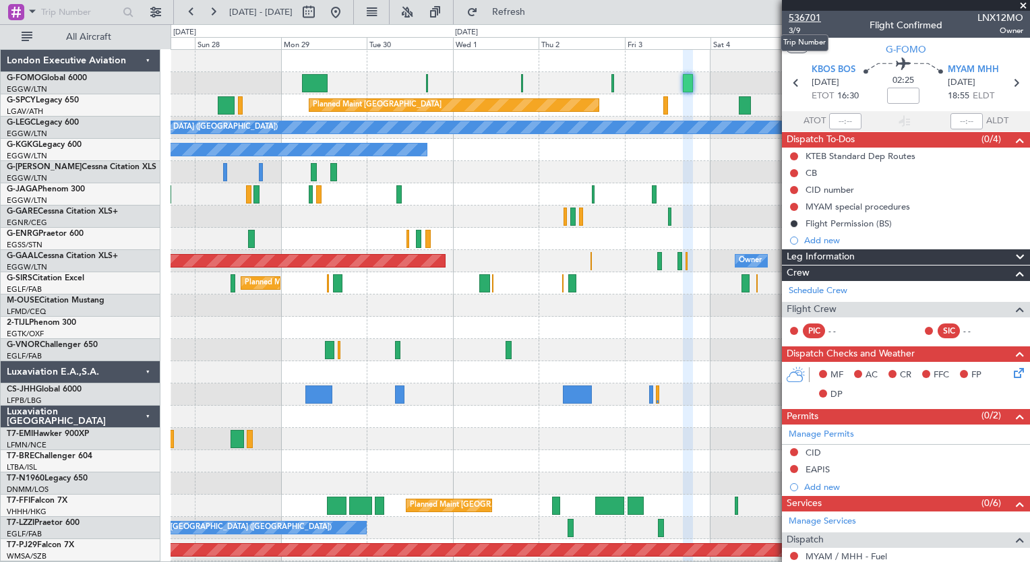
click at [809, 17] on span "536701" at bounding box center [805, 18] width 32 height 14
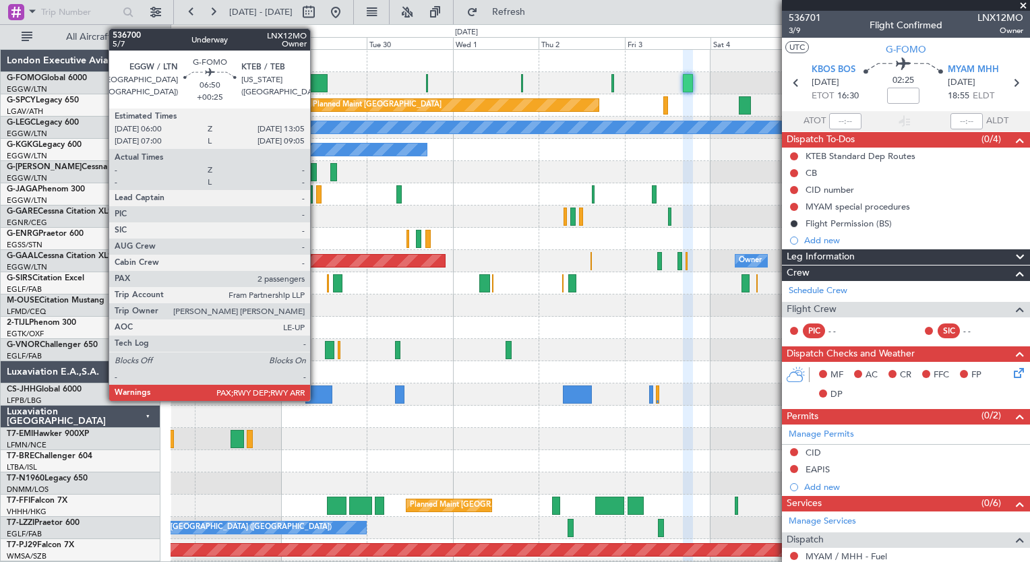
click at [316, 82] on div at bounding box center [315, 83] width 26 height 18
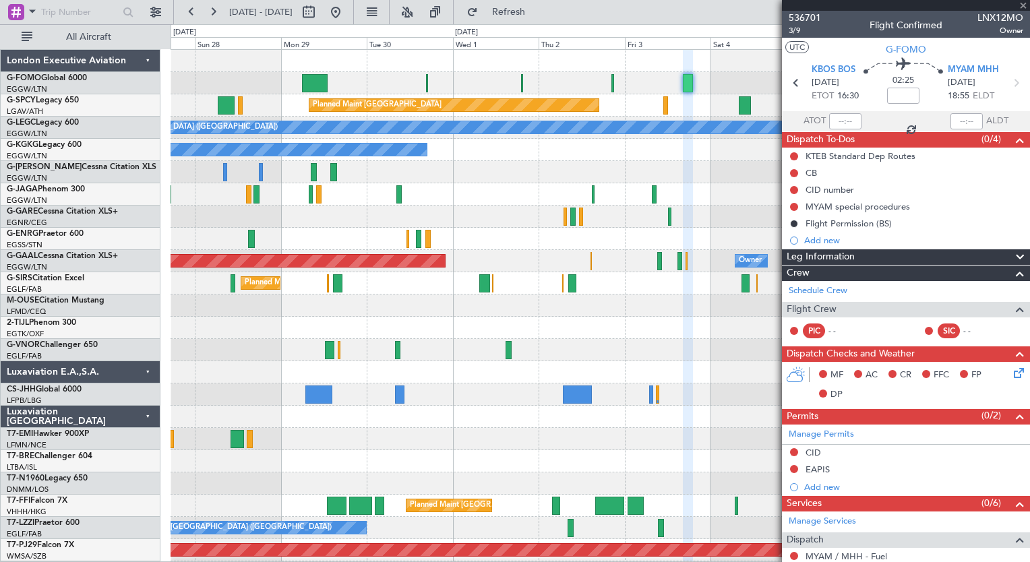
type input "+00:25"
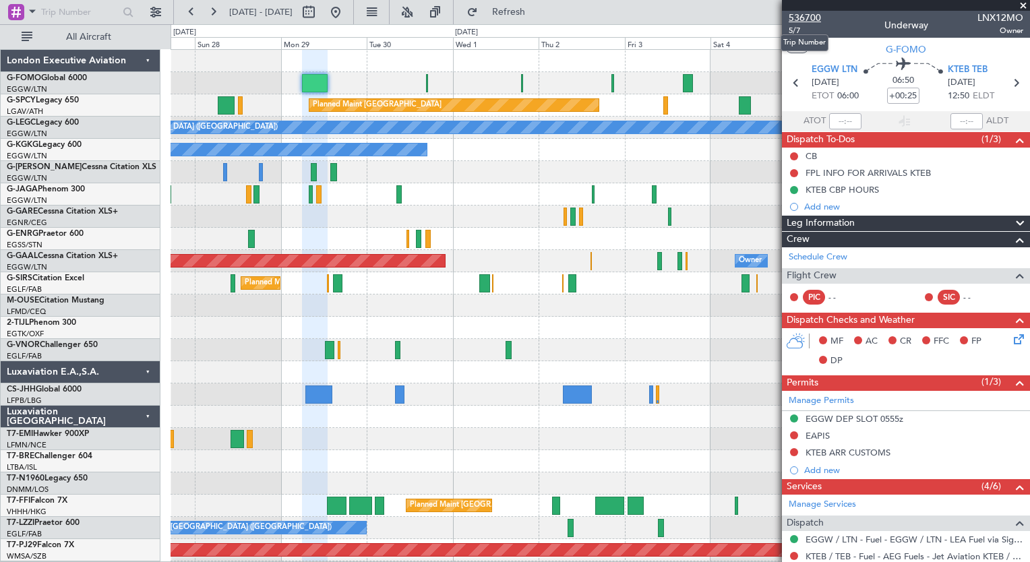
click at [805, 11] on span "536700" at bounding box center [805, 18] width 32 height 14
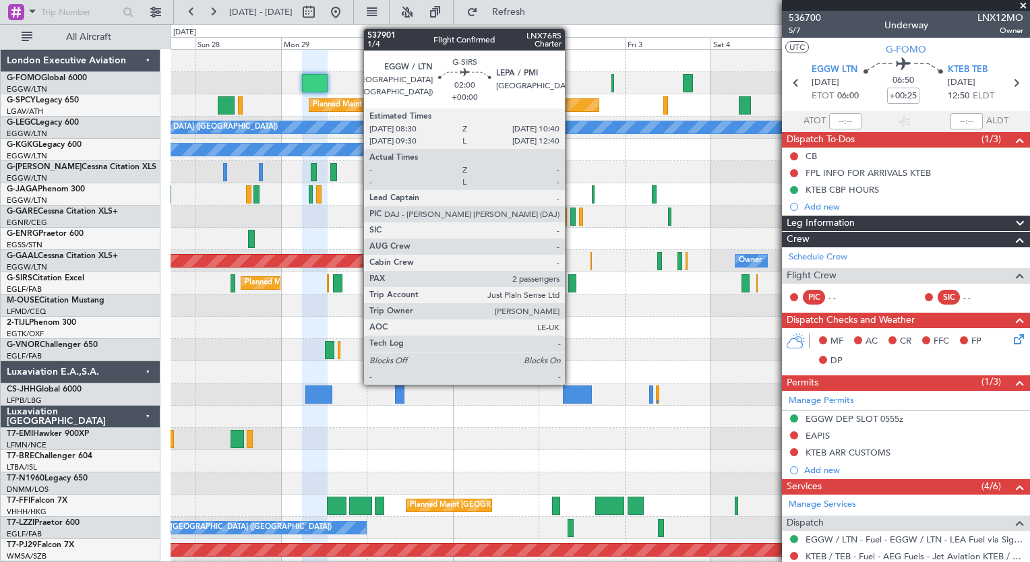
click at [571, 281] on div at bounding box center [572, 283] width 8 height 18
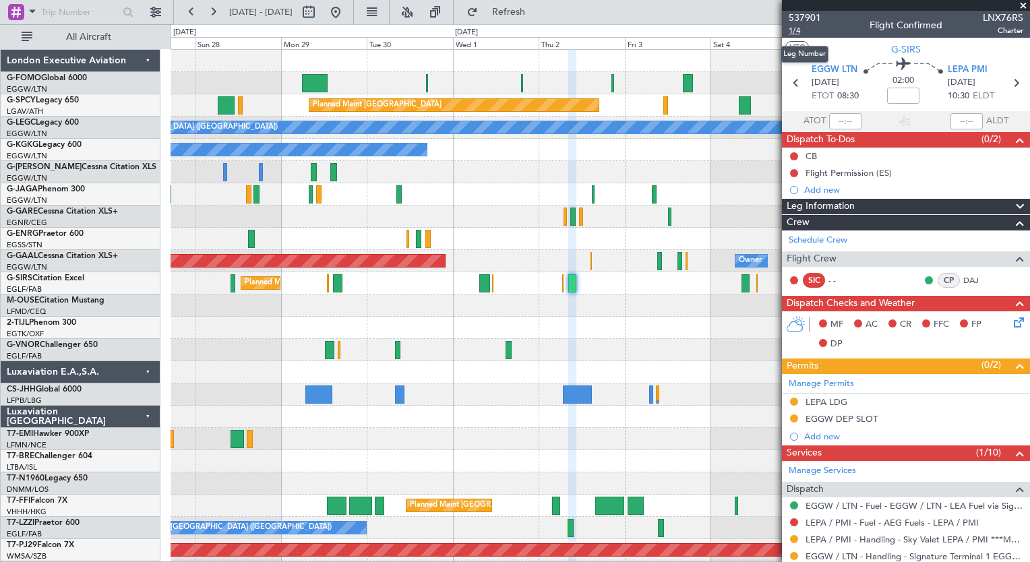
click at [795, 35] on span "1/4" at bounding box center [805, 30] width 32 height 11
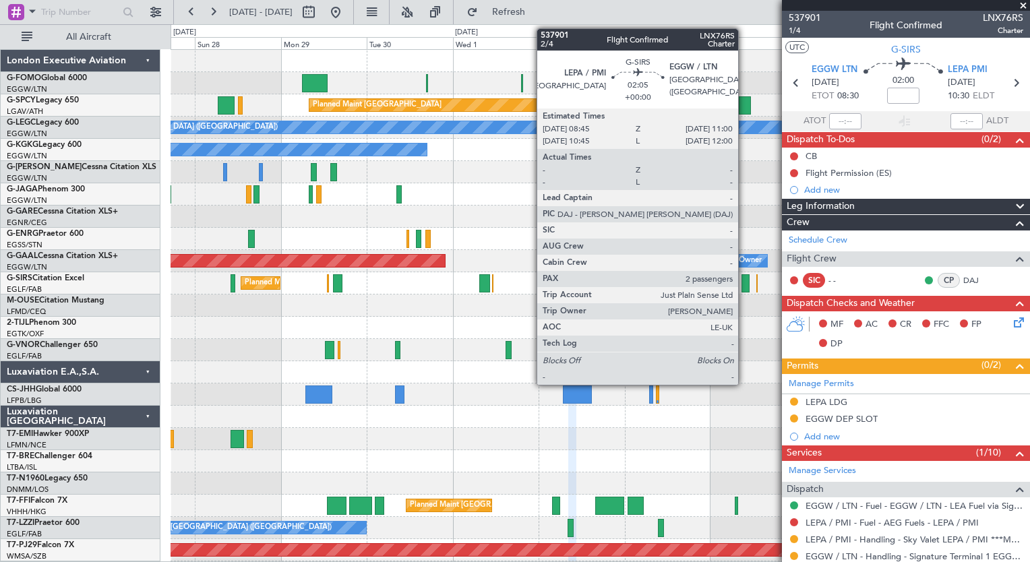
click at [744, 284] on div at bounding box center [745, 283] width 8 height 18
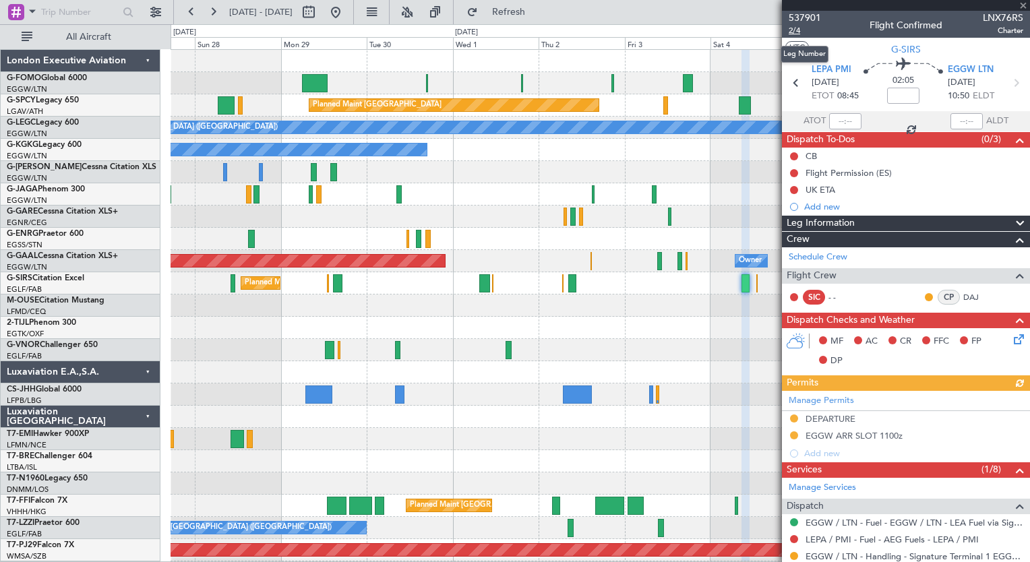
click at [797, 32] on span "2/4" at bounding box center [805, 30] width 32 height 11
click at [526, 1] on button "Refresh" at bounding box center [500, 12] width 81 height 22
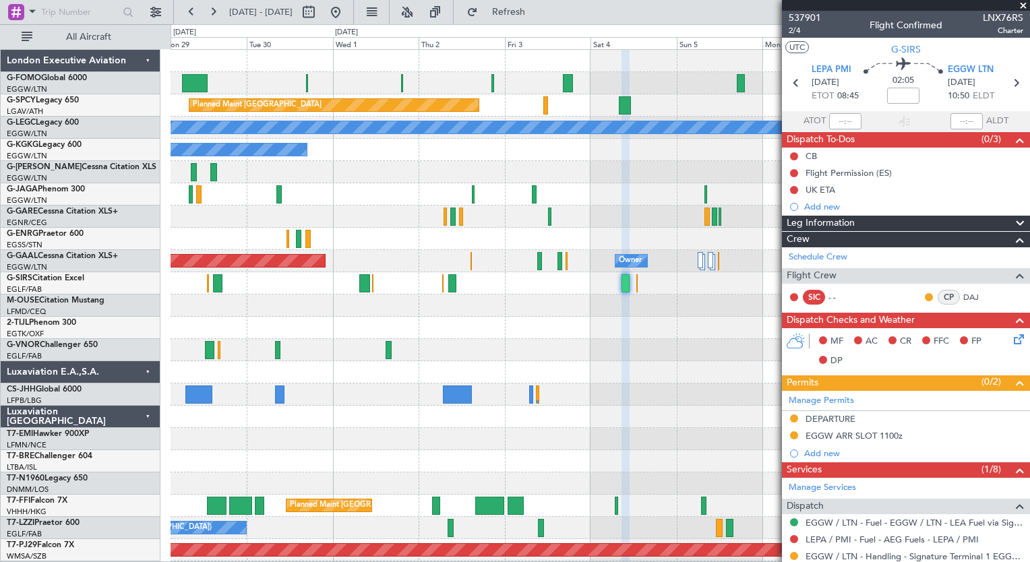
scroll to position [249, 0]
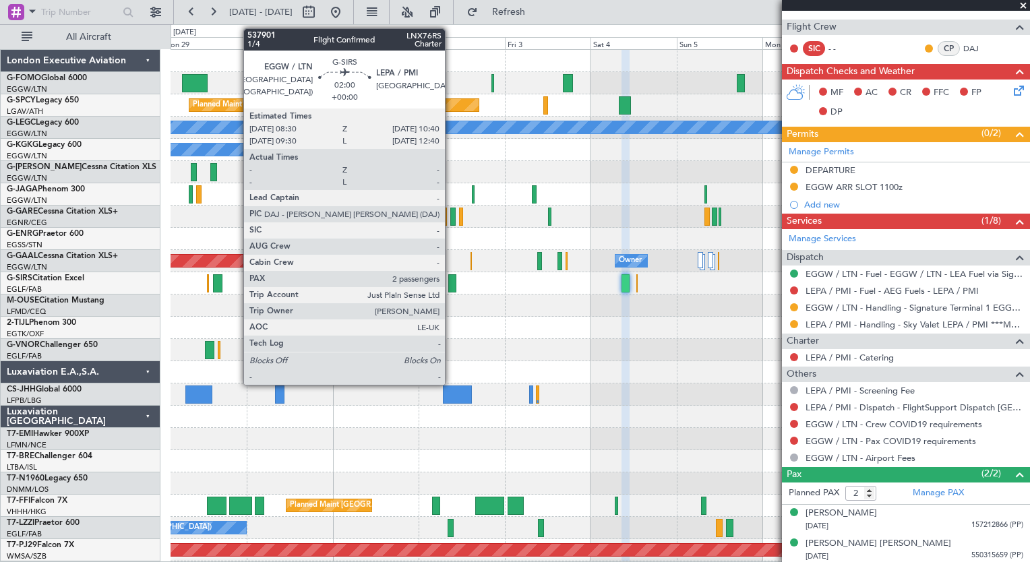
click at [451, 281] on div at bounding box center [452, 283] width 8 height 18
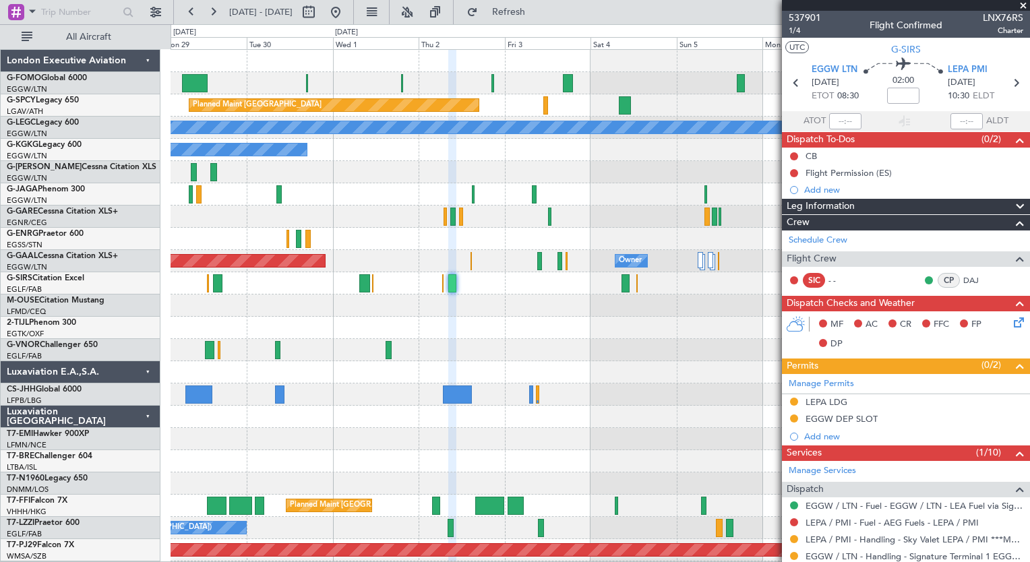
scroll to position [266, 0]
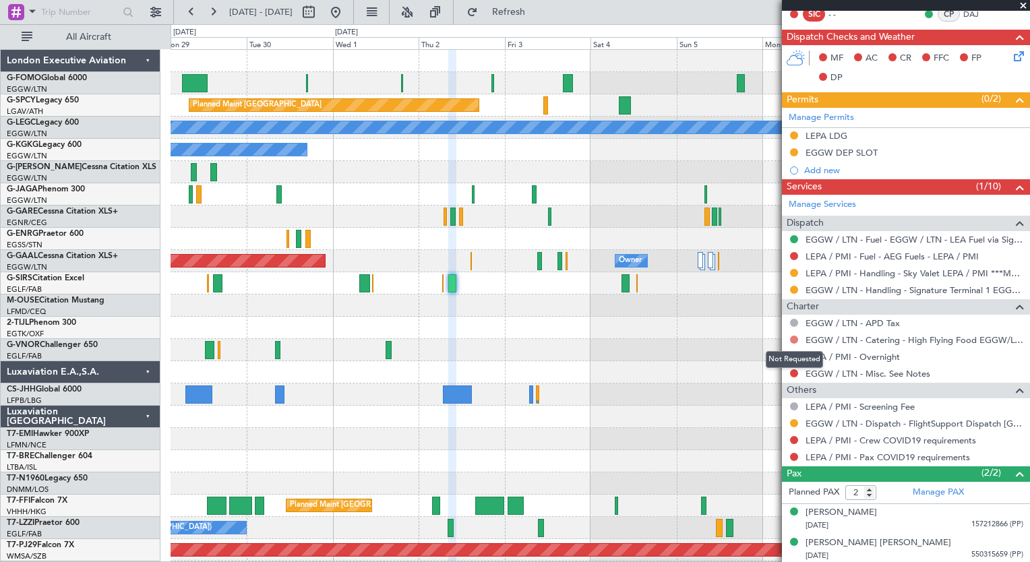
click at [791, 339] on button at bounding box center [794, 340] width 8 height 8
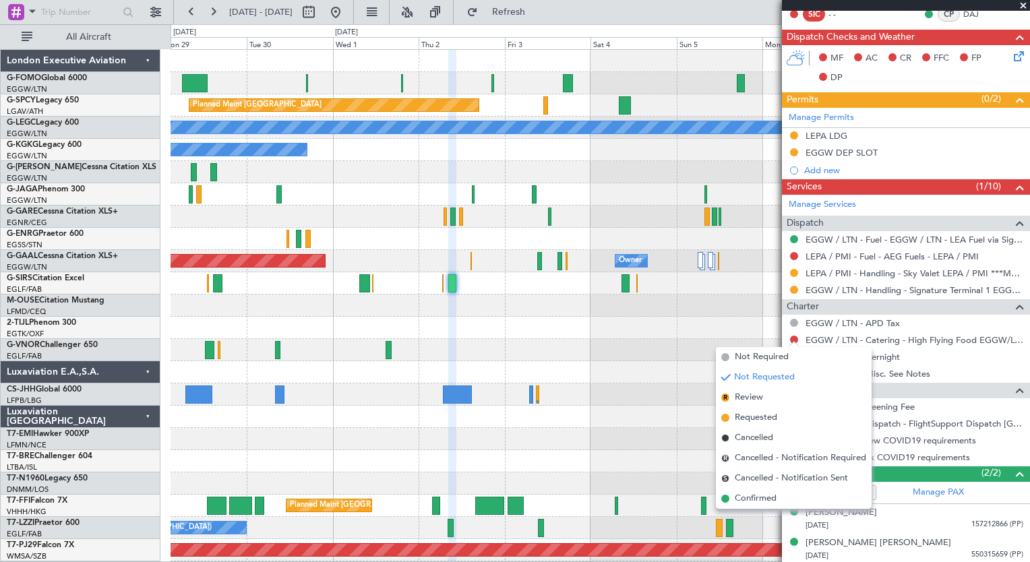
click at [656, 357] on div "Planned Maint [GEOGRAPHIC_DATA] ([GEOGRAPHIC_DATA])" at bounding box center [600, 350] width 859 height 22
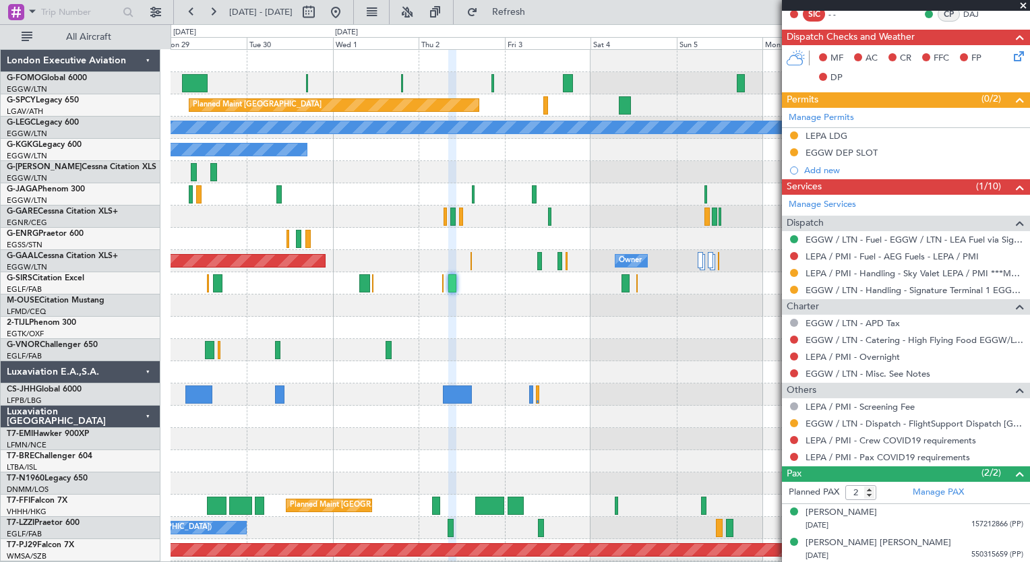
click at [875, 344] on mat-tooltip-component "EGGW / LTN - Catering - High Flying Food EGGW/LTN" at bounding box center [911, 362] width 212 height 36
click at [914, 340] on link "EGGW / LTN - Catering - High Flying Food EGGW/LTN" at bounding box center [914, 339] width 218 height 11
click at [793, 337] on button at bounding box center [794, 340] width 8 height 8
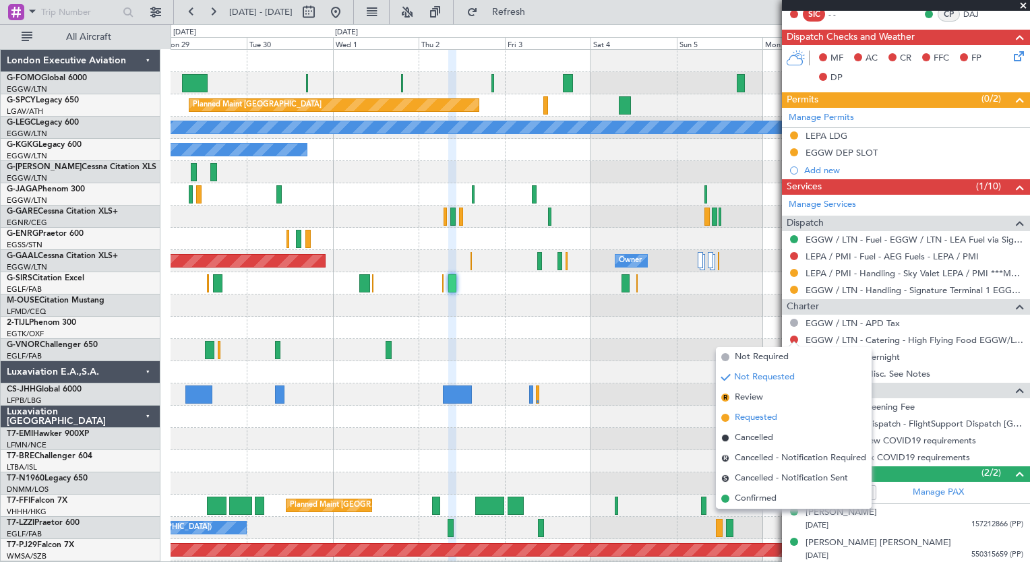
click at [767, 411] on span "Requested" at bounding box center [756, 417] width 42 height 13
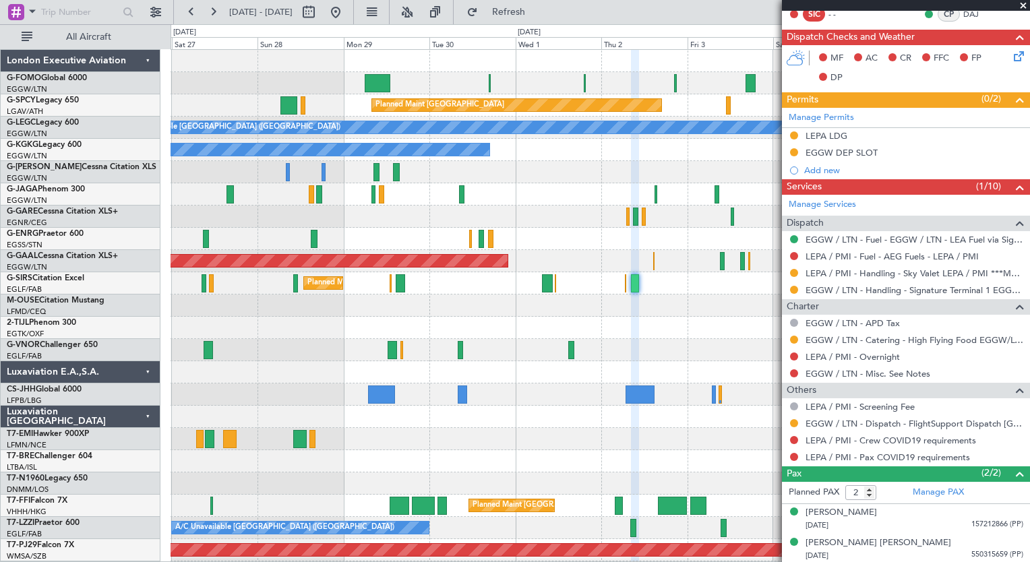
scroll to position [0, 0]
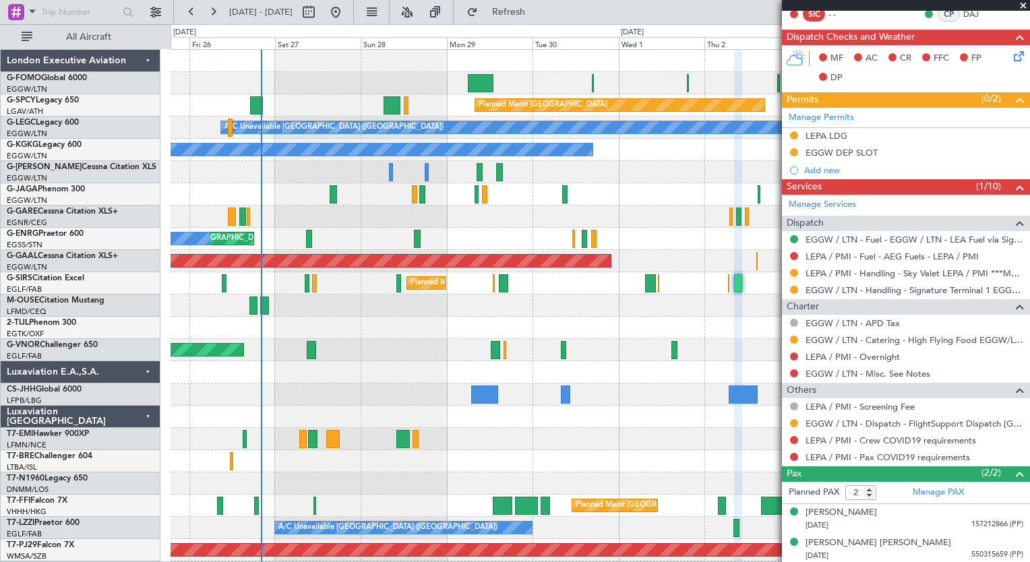
click at [531, 441] on div at bounding box center [600, 439] width 859 height 22
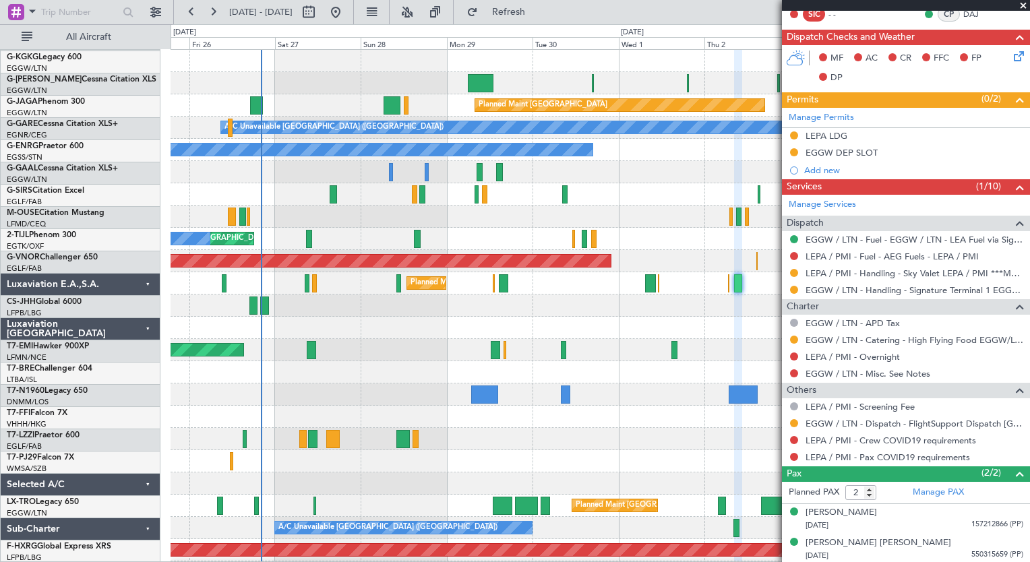
click at [400, 273] on div "Planned Maint London (Luton) Planned Maint Bremen A/C Unavailable London (Luton…" at bounding box center [600, 350] width 859 height 600
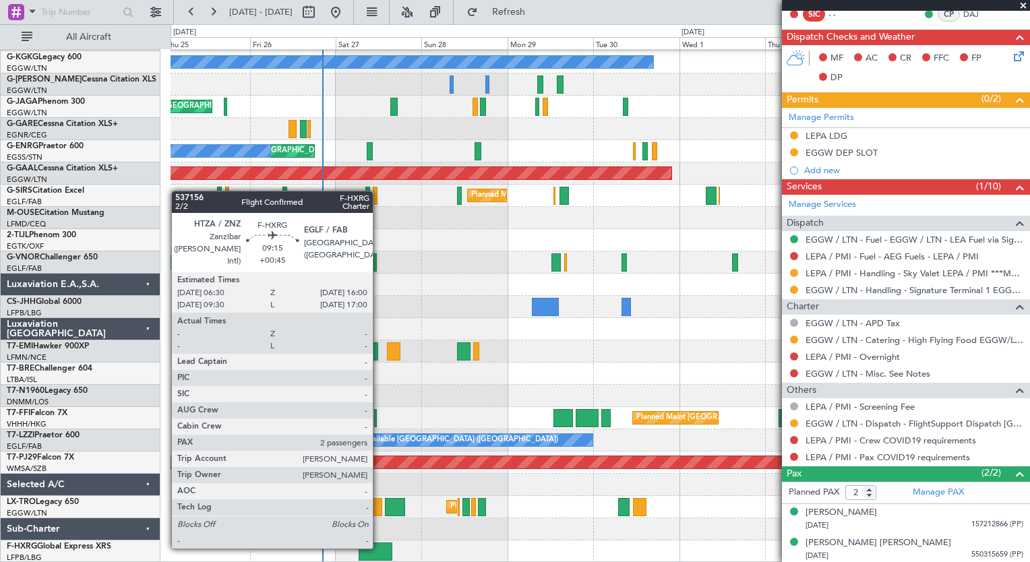
click at [379, 547] on div at bounding box center [376, 552] width 34 height 18
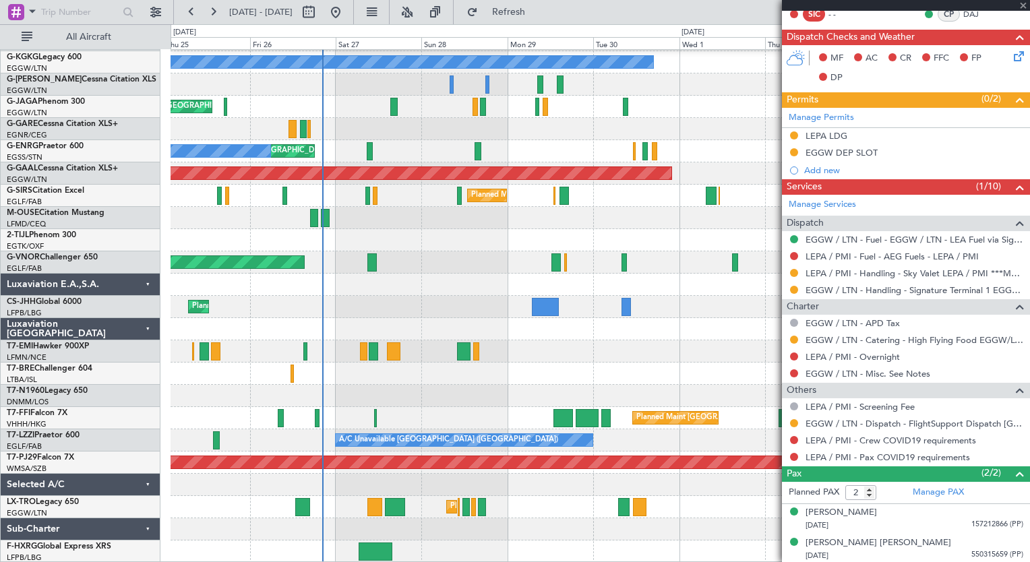
type input "+00:45"
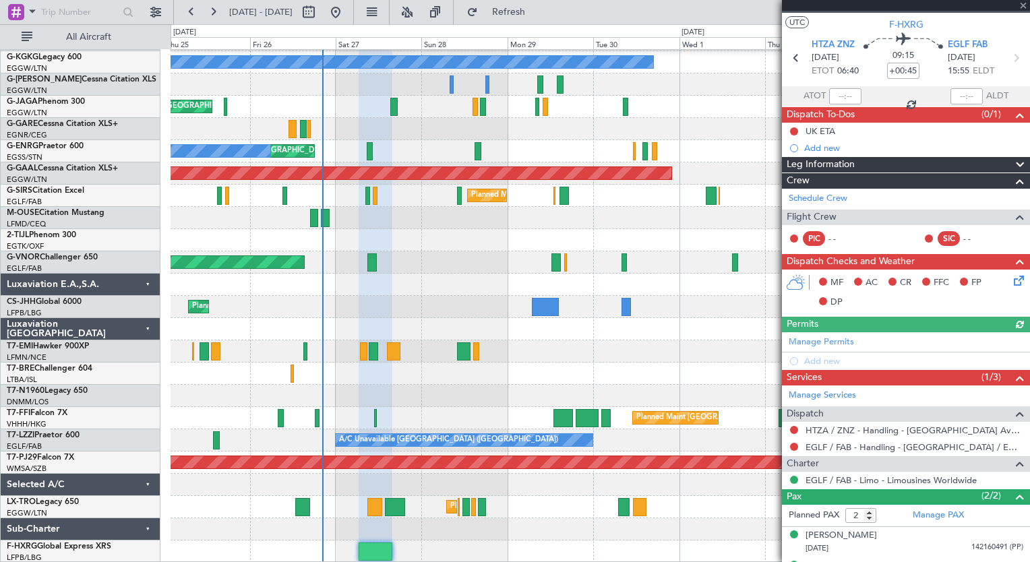
scroll to position [46, 0]
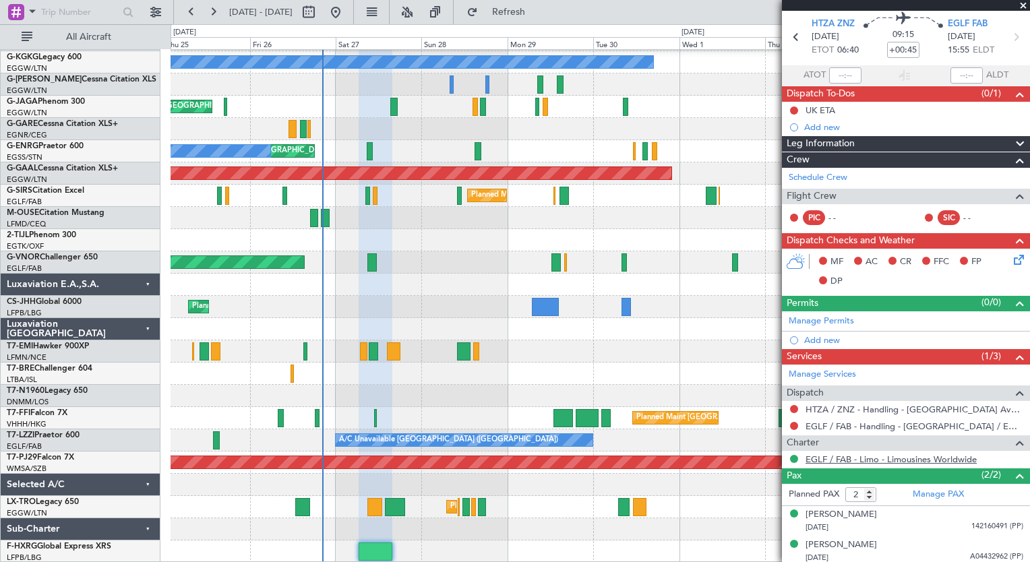
click at [908, 454] on link "EGLF / FAB - Limo - Limousines Worldwide" at bounding box center [890, 459] width 171 height 11
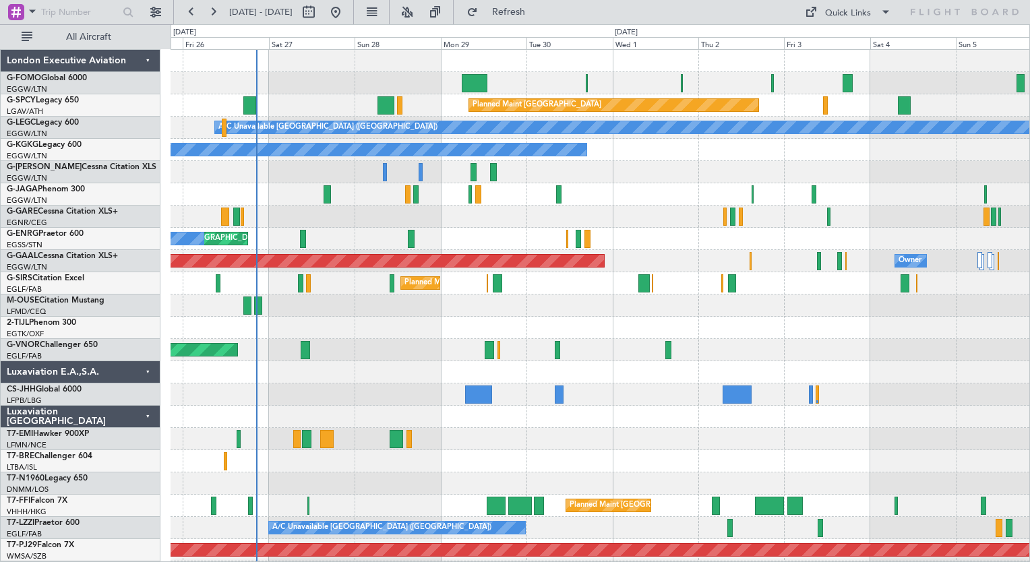
click at [365, 507] on div "Planned Maint [GEOGRAPHIC_DATA] ([GEOGRAPHIC_DATA]) Planned Maint [GEOGRAPHIC_D…" at bounding box center [600, 350] width 859 height 600
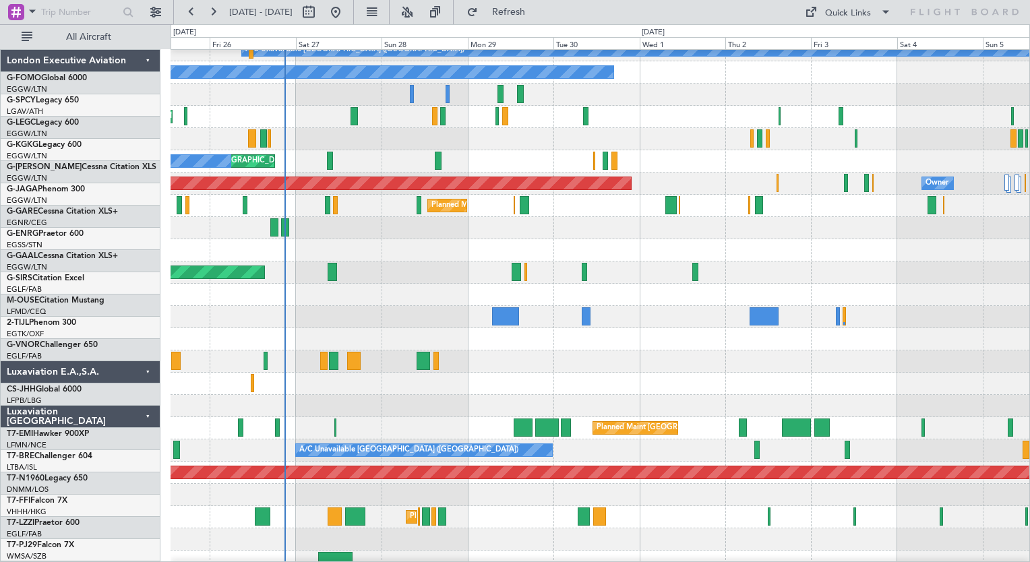
scroll to position [88, 0]
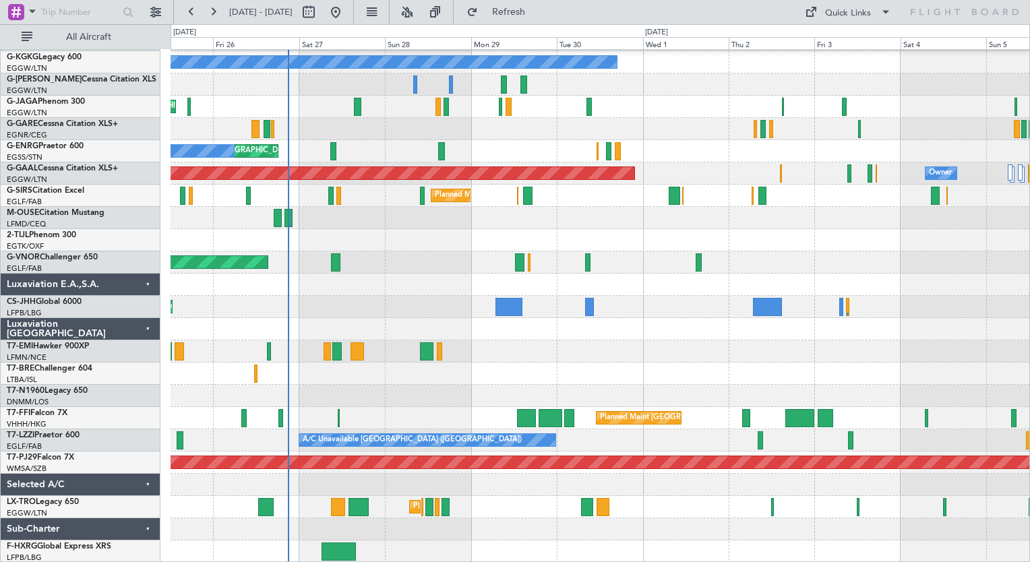
click at [412, 380] on div "A/C Unavailable [GEOGRAPHIC_DATA] ([GEOGRAPHIC_DATA]) A/C Unavailable [GEOGRAPH…" at bounding box center [600, 262] width 859 height 600
click at [214, 15] on button at bounding box center [213, 12] width 22 height 22
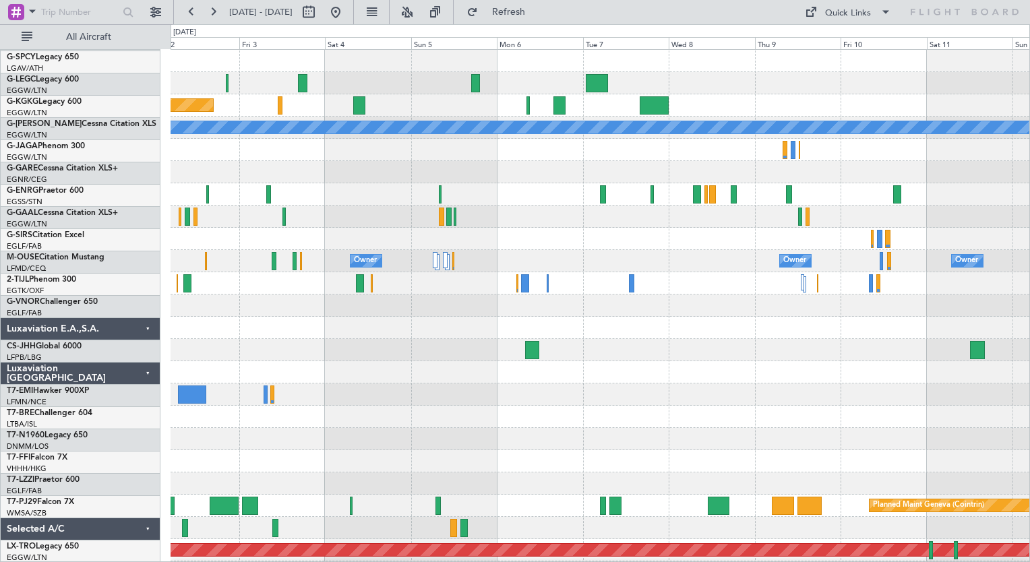
scroll to position [0, 0]
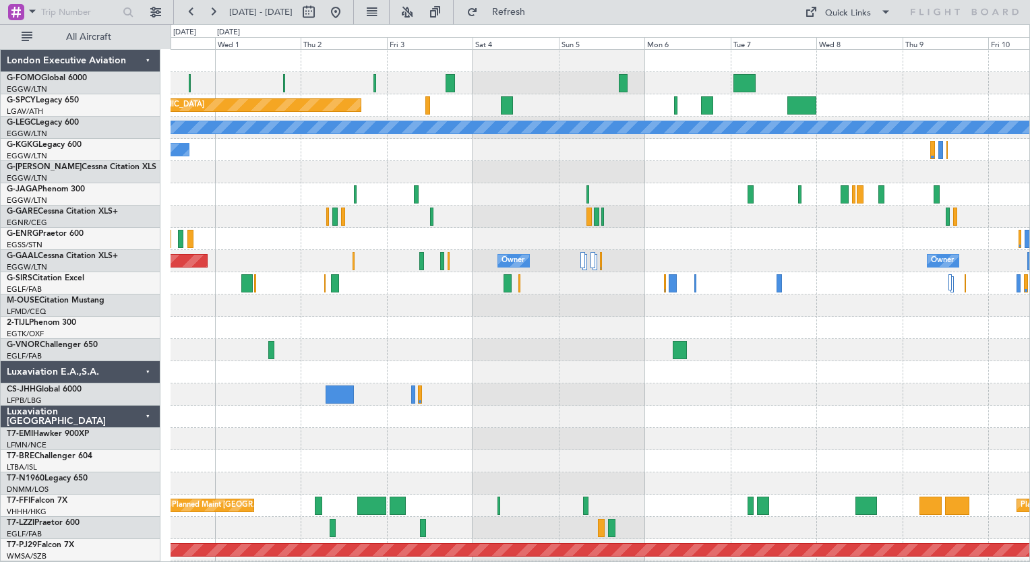
click at [774, 488] on div "Planned Maint [GEOGRAPHIC_DATA] A/C Unavailable [GEOGRAPHIC_DATA] ([GEOGRAPHIC_…" at bounding box center [600, 328] width 859 height 556
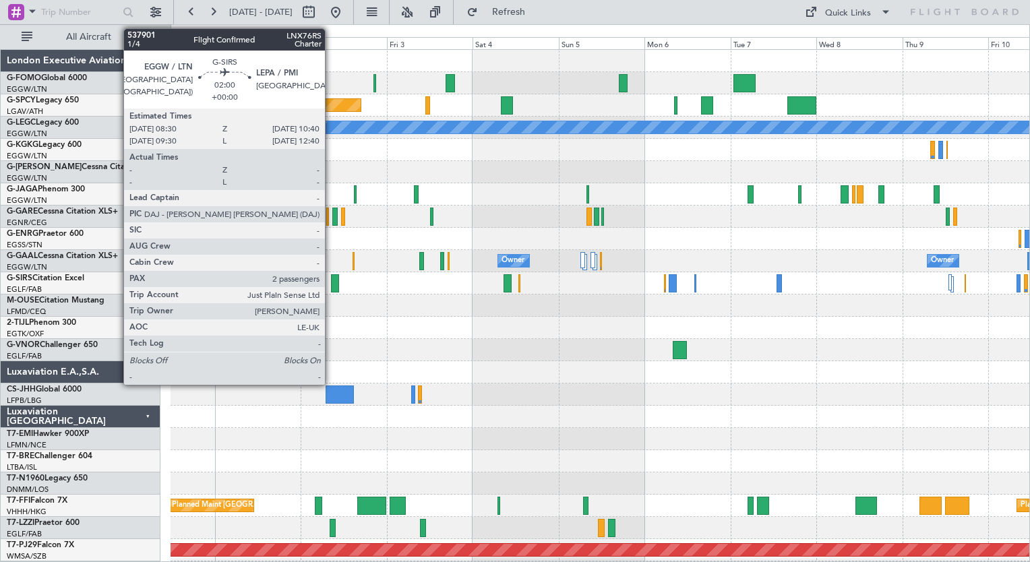
click at [331, 287] on div at bounding box center [335, 283] width 8 height 18
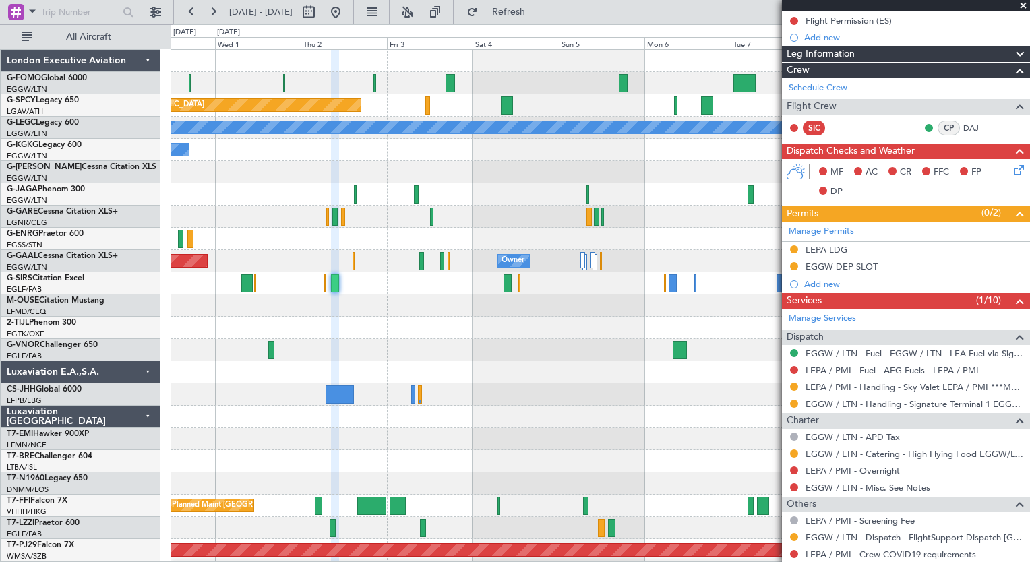
scroll to position [260, 0]
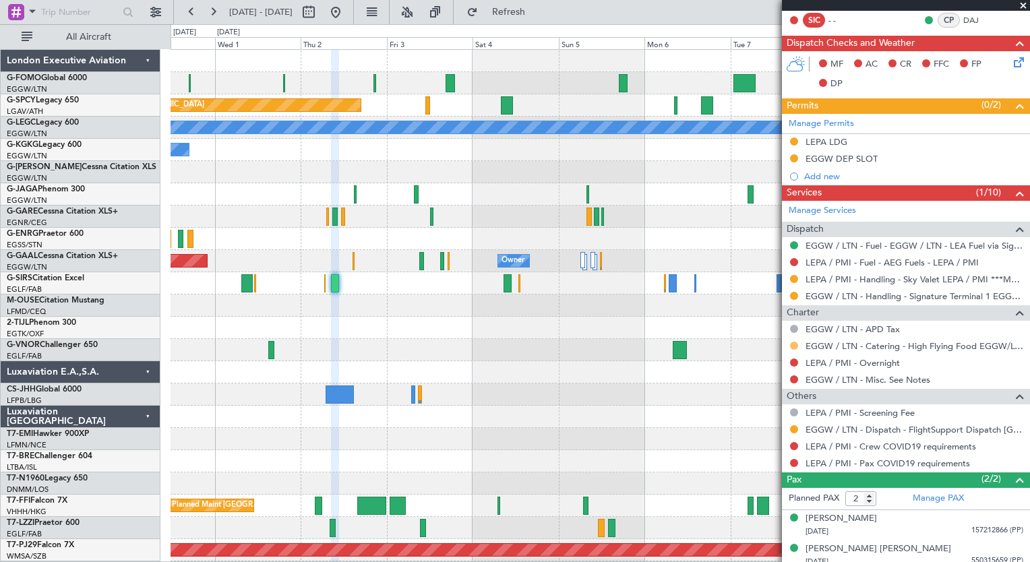
click at [794, 348] on mat-tooltip-component "Requested" at bounding box center [794, 366] width 61 height 36
click at [795, 342] on button at bounding box center [794, 346] width 8 height 8
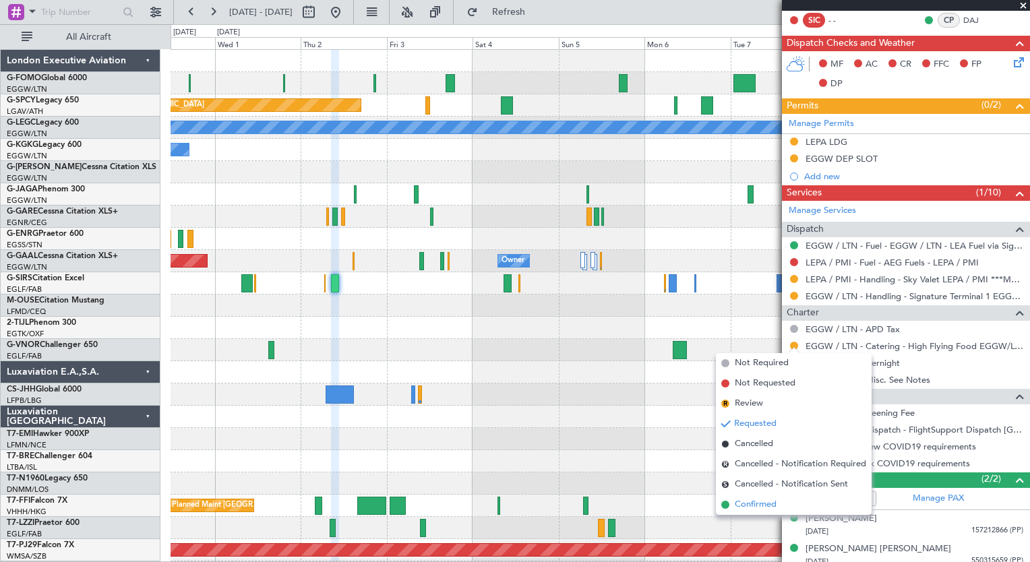
click at [758, 505] on span "Confirmed" at bounding box center [756, 504] width 42 height 13
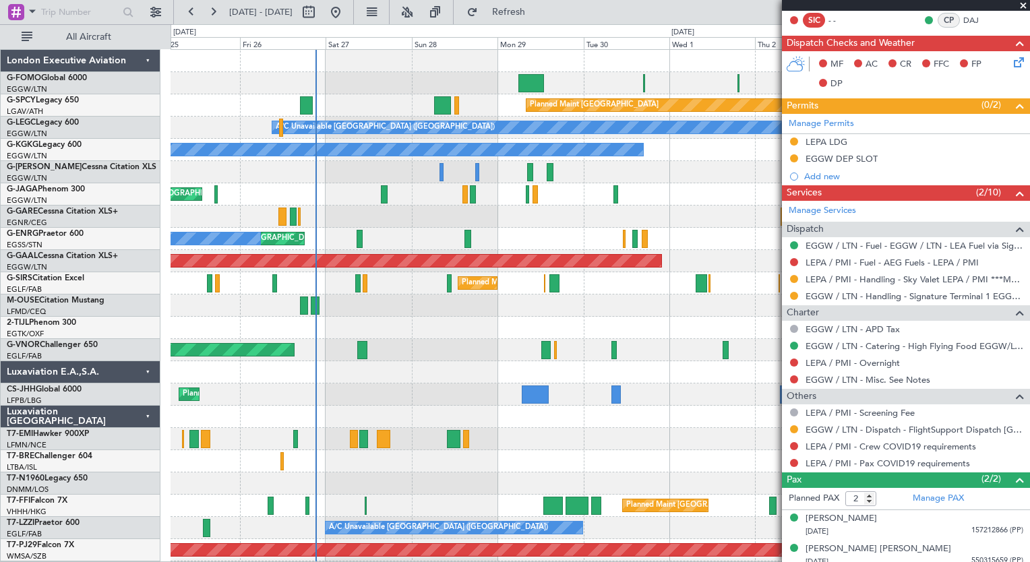
click at [712, 286] on div "Planned Maint London (Luton) Planned Maint Bremen A/C Unavailable London (Luton…" at bounding box center [600, 328] width 859 height 556
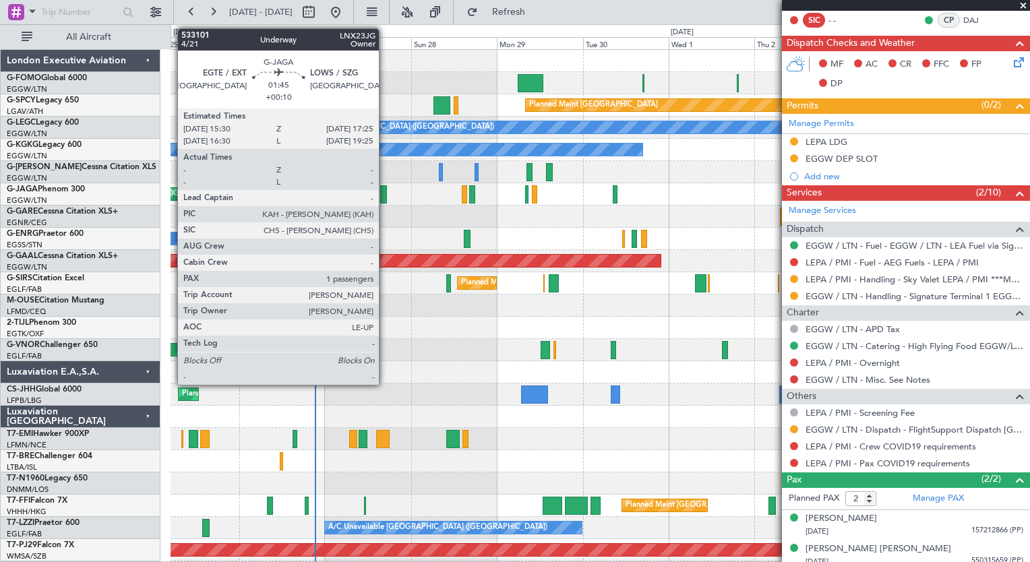
click at [385, 196] on div at bounding box center [383, 194] width 7 height 18
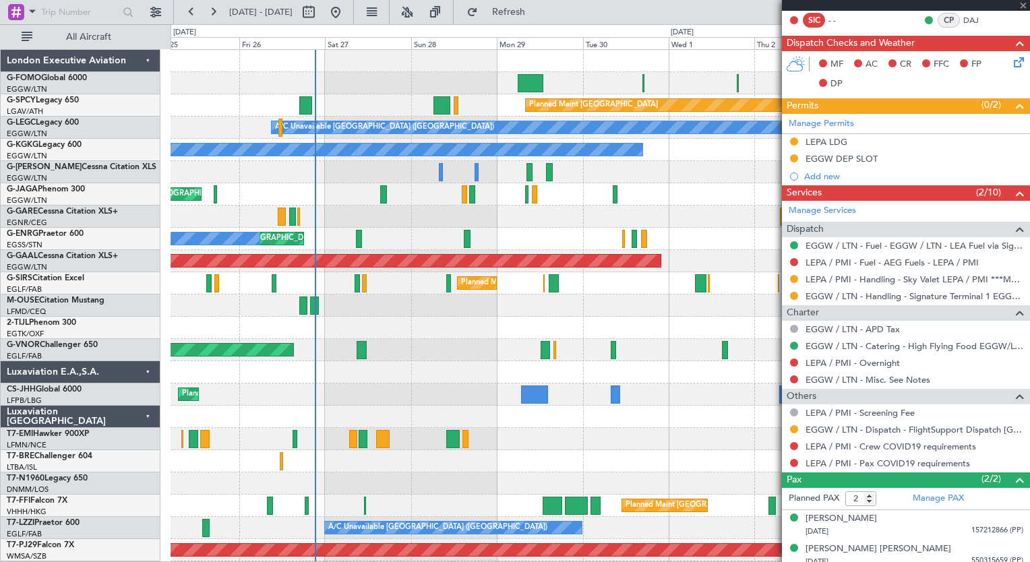
type input "+00:10"
type input "1"
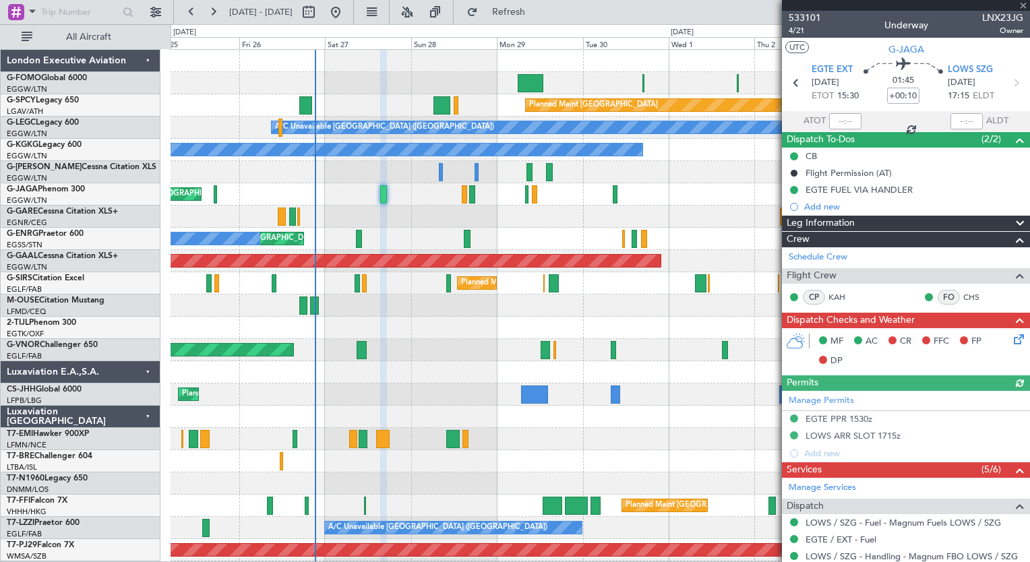
scroll to position [185, 0]
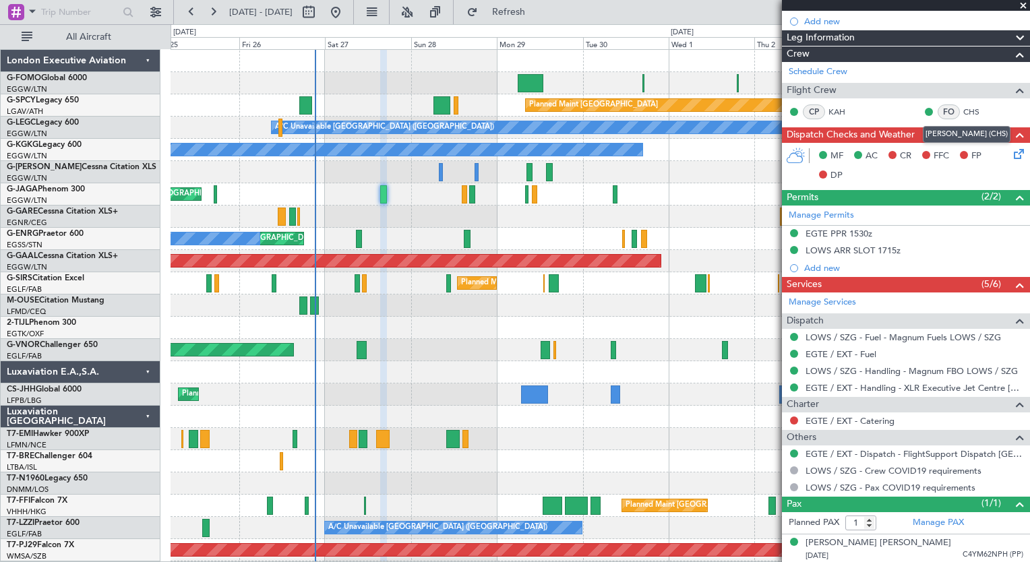
click at [1006, 148] on mat-tooltip-component "Christopher Savva (CHS)" at bounding box center [966, 135] width 106 height 36
click at [1011, 156] on icon at bounding box center [1016, 151] width 11 height 11
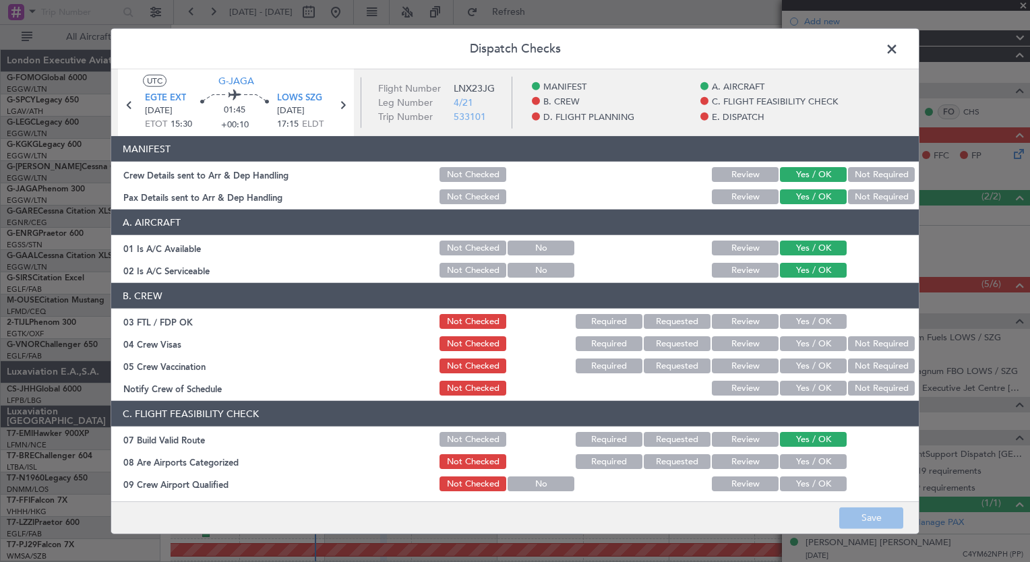
click at [811, 323] on button "Yes / OK" at bounding box center [813, 321] width 67 height 15
click at [852, 344] on button "Not Required" at bounding box center [881, 343] width 67 height 15
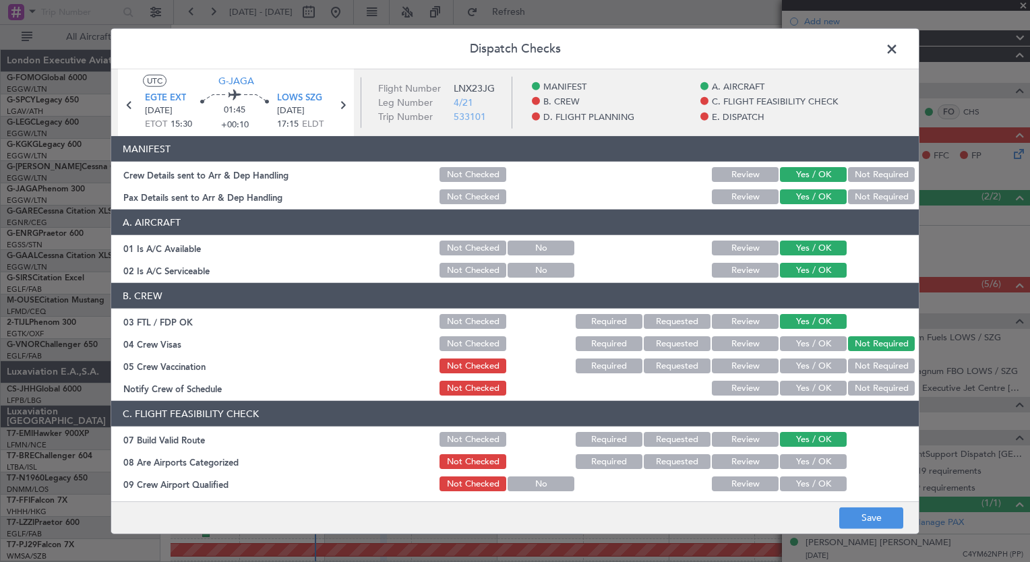
click at [853, 359] on button "Not Required" at bounding box center [881, 366] width 67 height 15
click at [820, 386] on button "Yes / OK" at bounding box center [813, 388] width 67 height 15
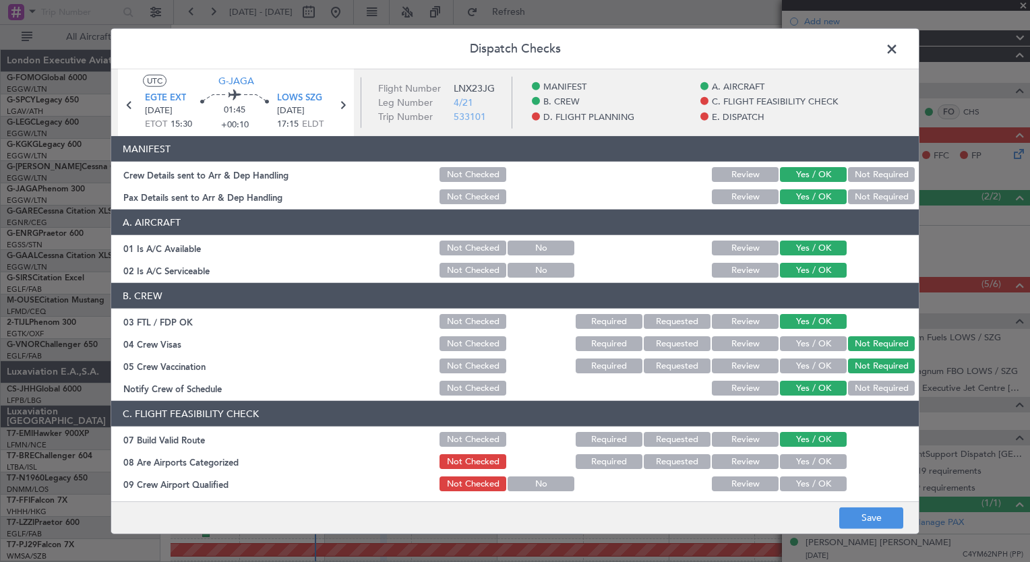
click at [803, 454] on button "Yes / OK" at bounding box center [813, 461] width 67 height 15
click at [796, 478] on button "Yes / OK" at bounding box center [813, 483] width 67 height 15
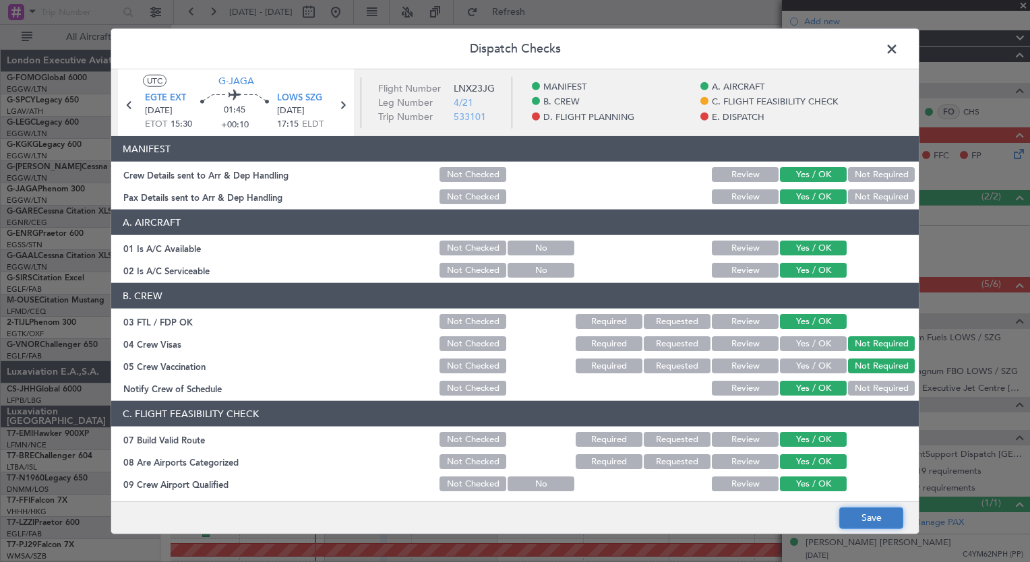
click at [872, 518] on button "Save" at bounding box center [871, 518] width 64 height 22
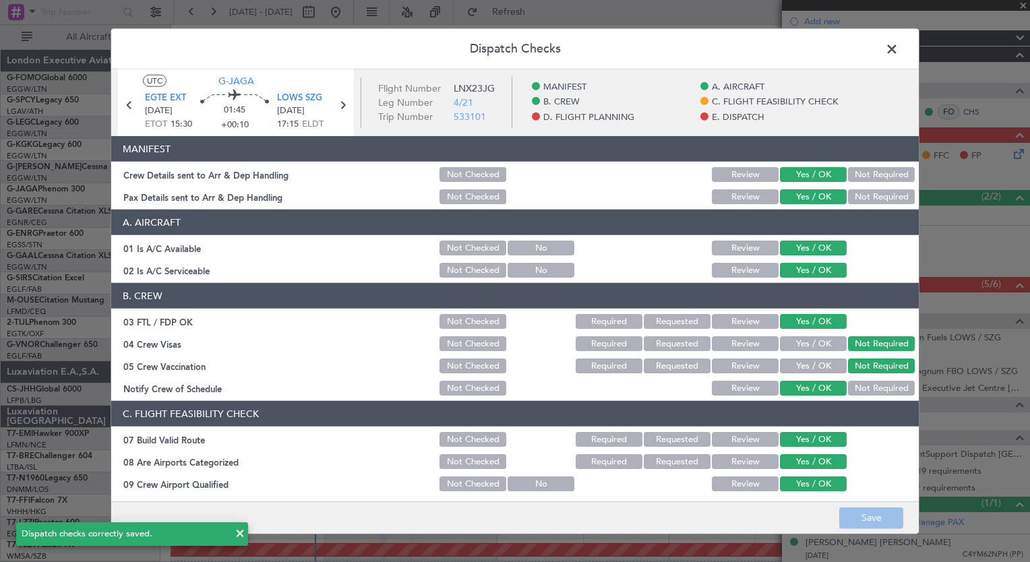
click at [898, 49] on span at bounding box center [898, 52] width 0 height 27
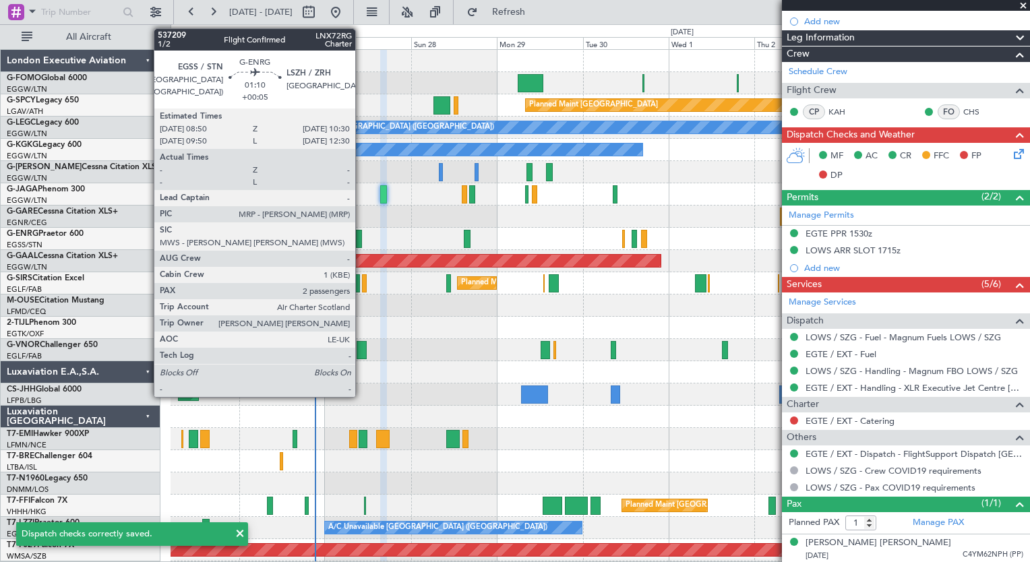
click at [361, 240] on div at bounding box center [359, 239] width 6 height 18
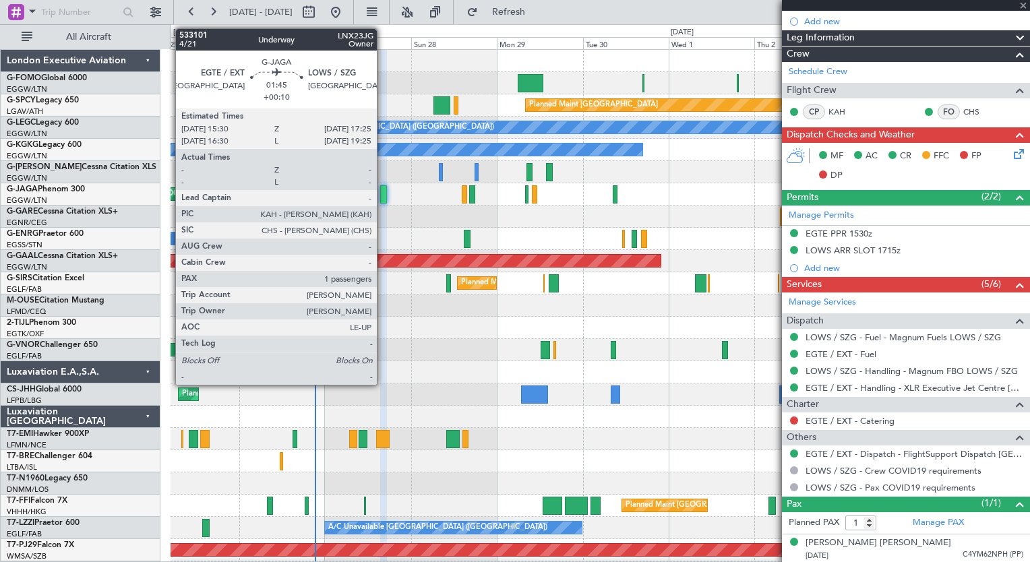
type input "+00:05"
type input "2"
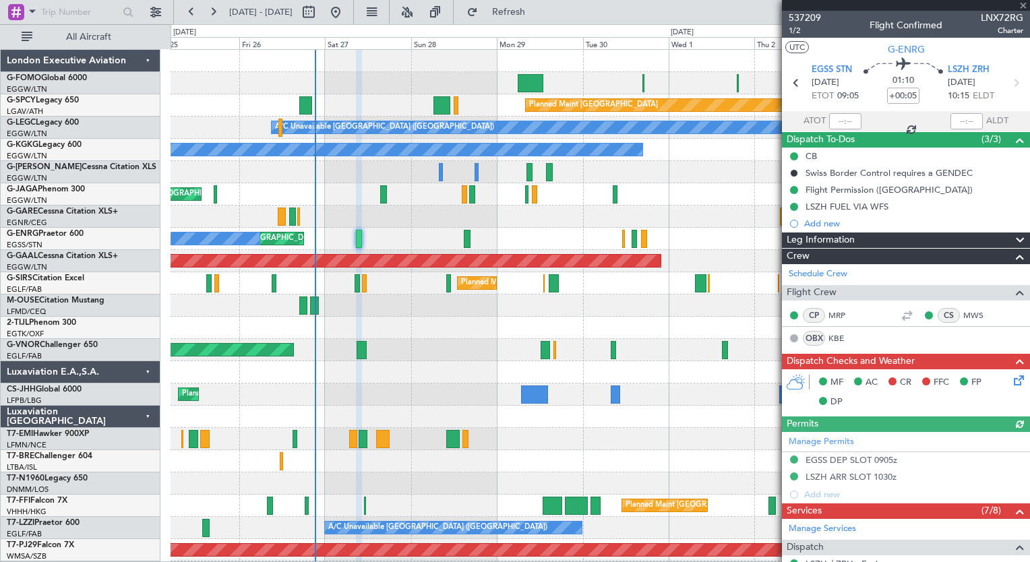
click at [1011, 381] on icon at bounding box center [1016, 378] width 11 height 11
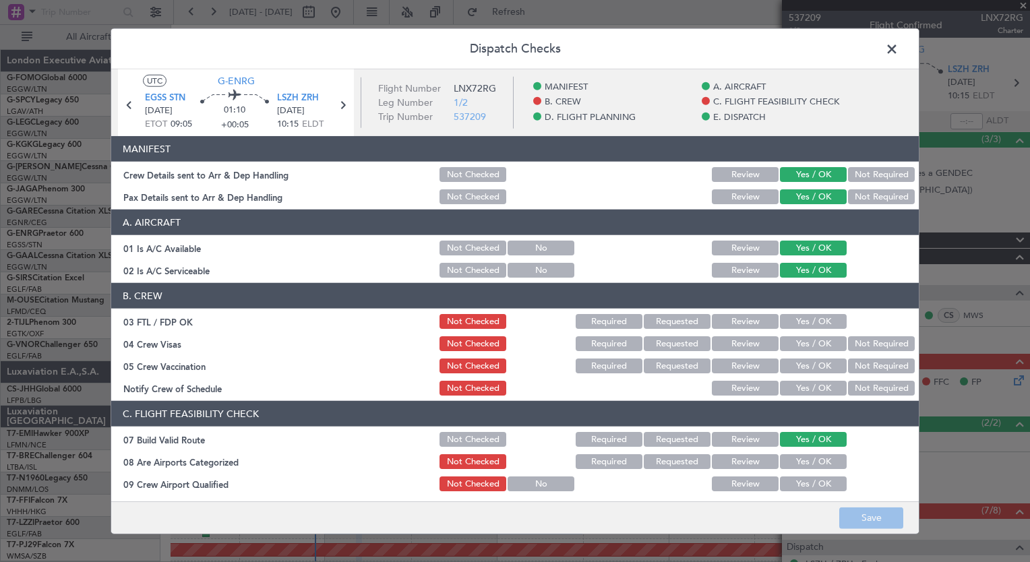
click at [812, 326] on button "Yes / OK" at bounding box center [813, 321] width 67 height 15
click at [852, 352] on div "Not Required" at bounding box center [880, 343] width 68 height 19
click at [855, 341] on button "Not Required" at bounding box center [881, 343] width 67 height 15
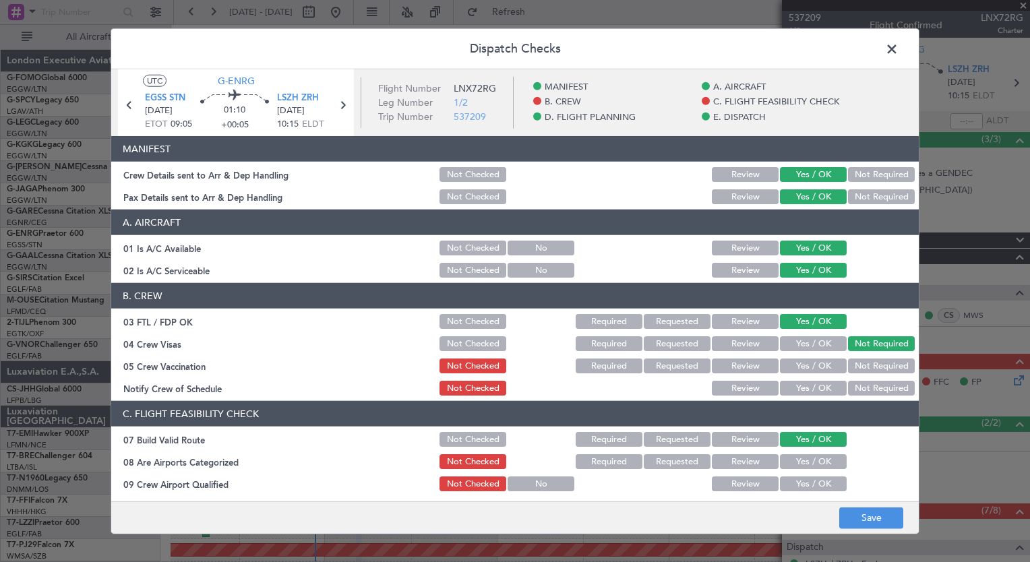
click at [849, 370] on button "Not Required" at bounding box center [881, 366] width 67 height 15
click at [824, 390] on button "Yes / OK" at bounding box center [813, 388] width 67 height 15
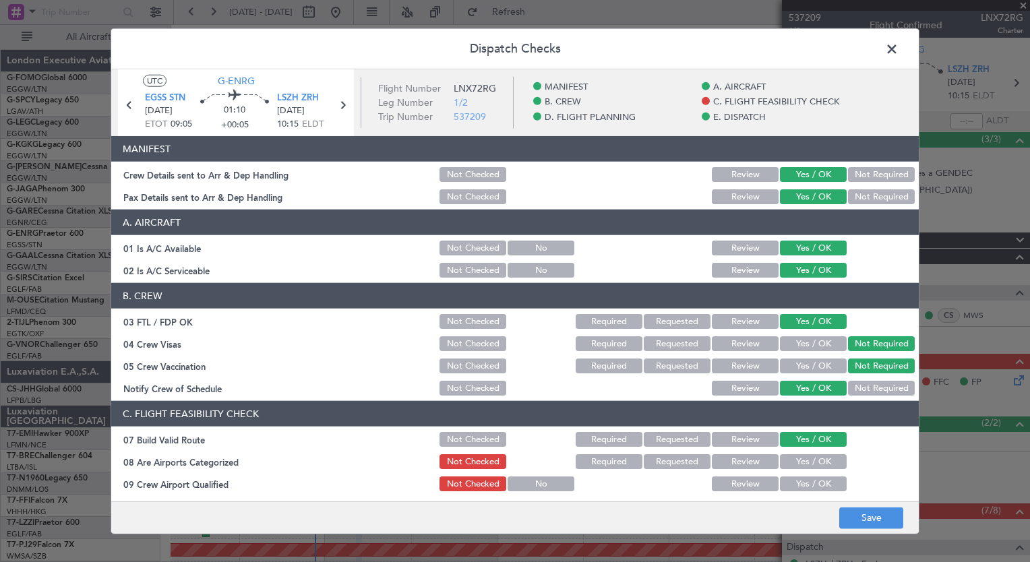
click at [802, 455] on button "Yes / OK" at bounding box center [813, 461] width 67 height 15
click at [801, 478] on button "Yes / OK" at bounding box center [813, 483] width 67 height 15
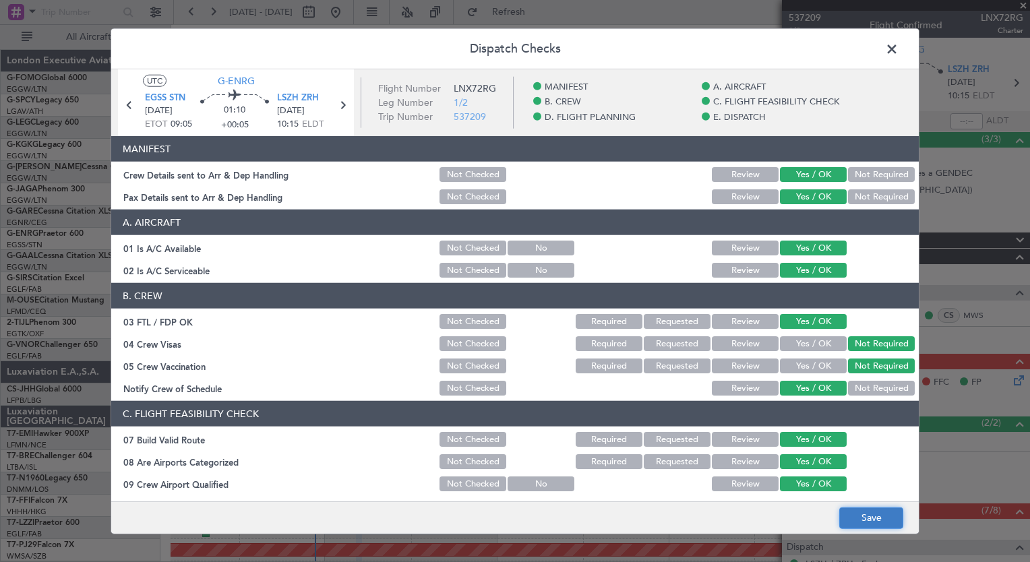
click at [873, 522] on button "Save" at bounding box center [871, 518] width 64 height 22
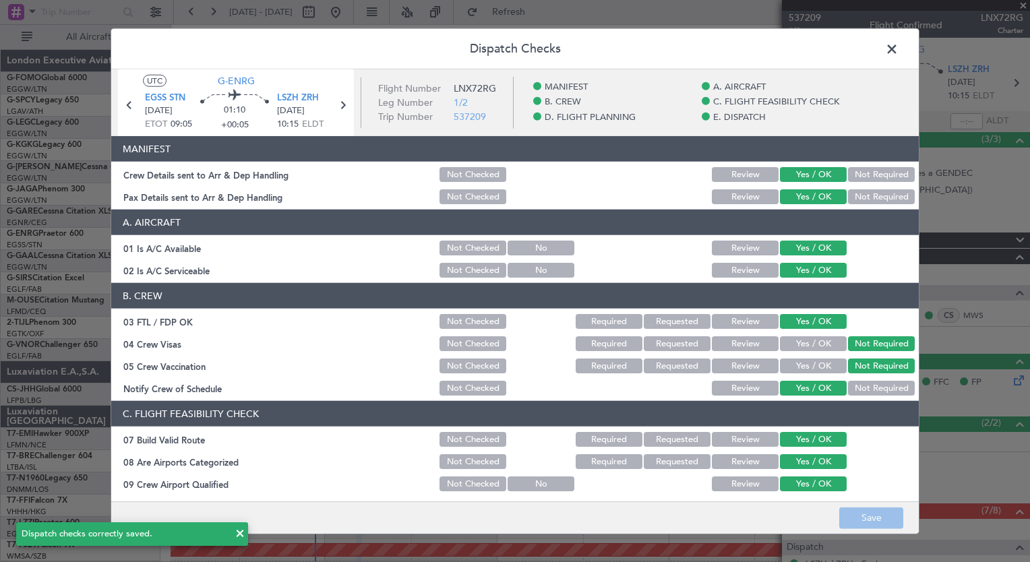
click at [898, 49] on span at bounding box center [898, 52] width 0 height 27
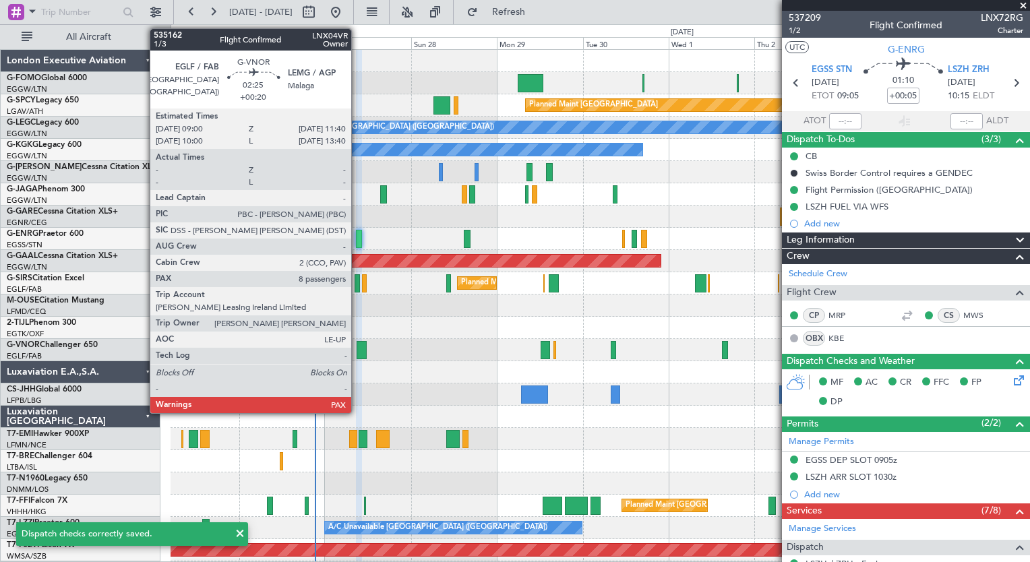
click at [357, 352] on div at bounding box center [362, 350] width 10 height 18
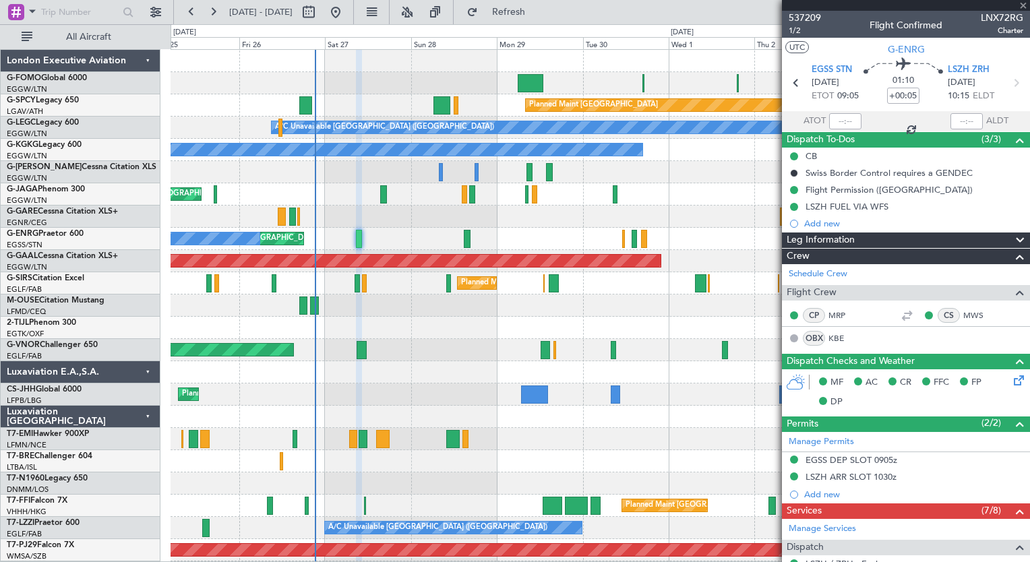
type input "+00:20"
type input "8"
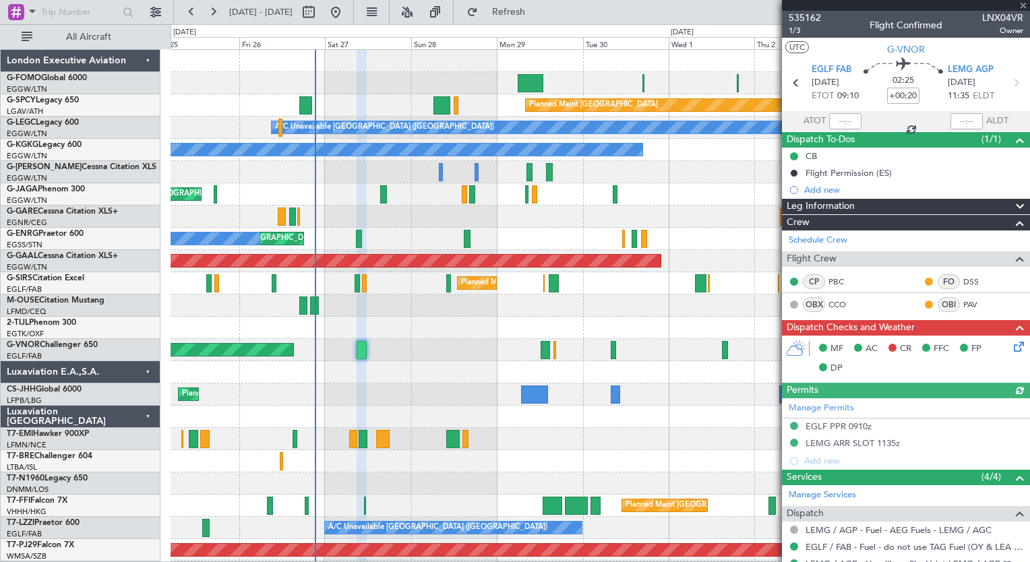
click at [1011, 346] on icon at bounding box center [1016, 344] width 11 height 11
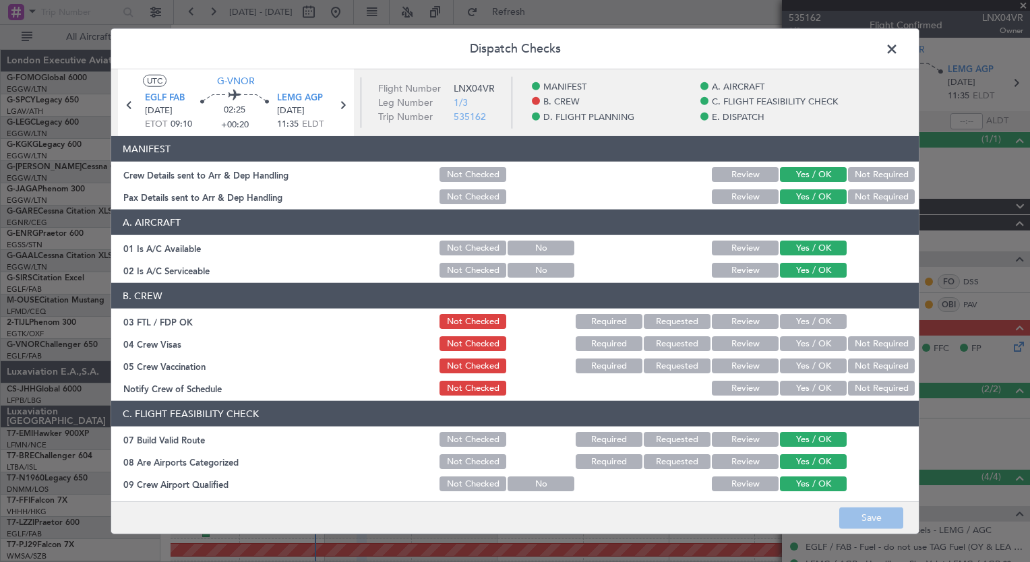
click at [795, 326] on button "Yes / OK" at bounding box center [813, 321] width 67 height 15
click at [860, 344] on button "Not Required" at bounding box center [881, 343] width 67 height 15
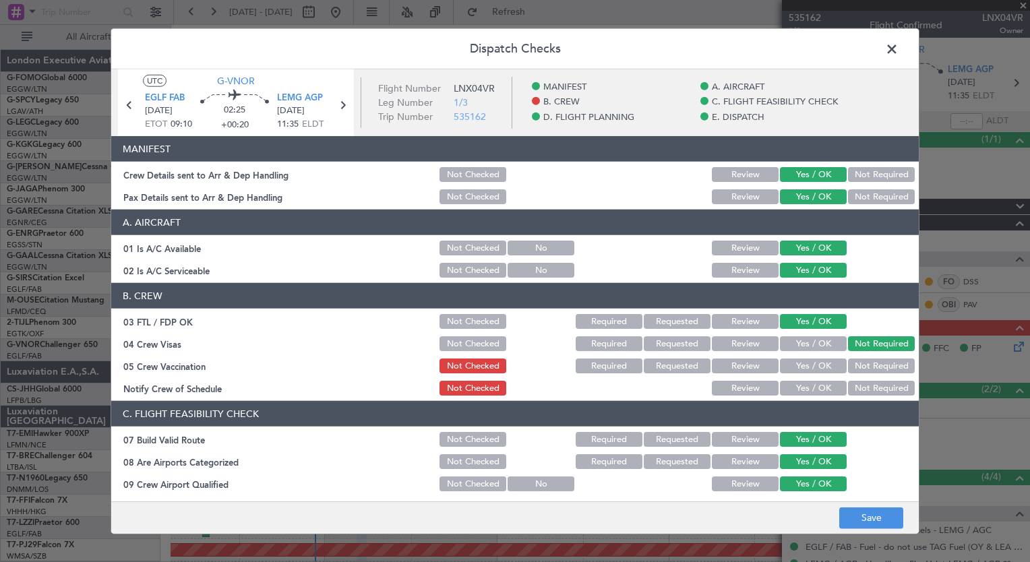
click at [860, 359] on button "Not Required" at bounding box center [881, 366] width 67 height 15
click at [797, 391] on button "Yes / OK" at bounding box center [813, 388] width 67 height 15
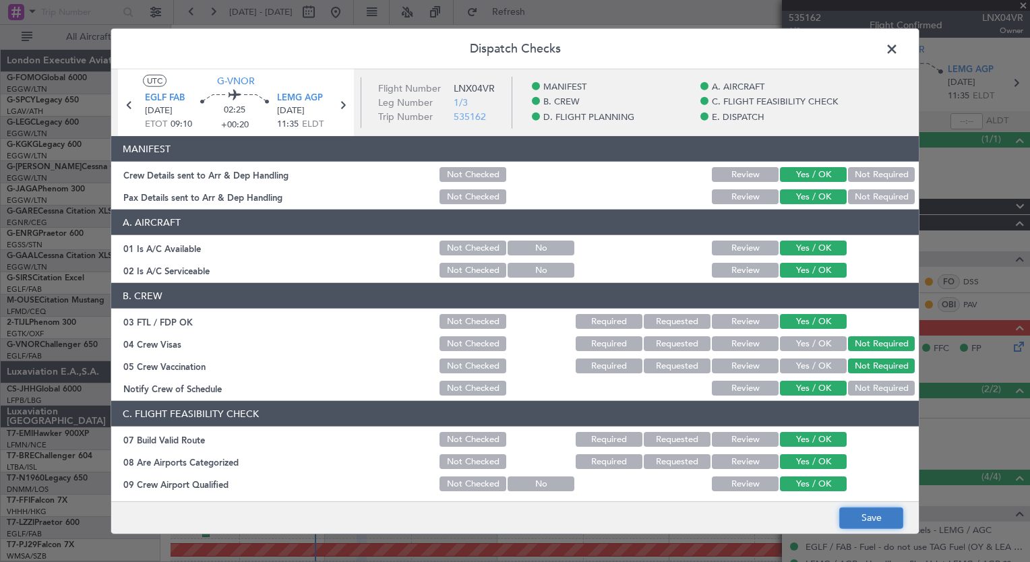
click at [871, 519] on button "Save" at bounding box center [871, 518] width 64 height 22
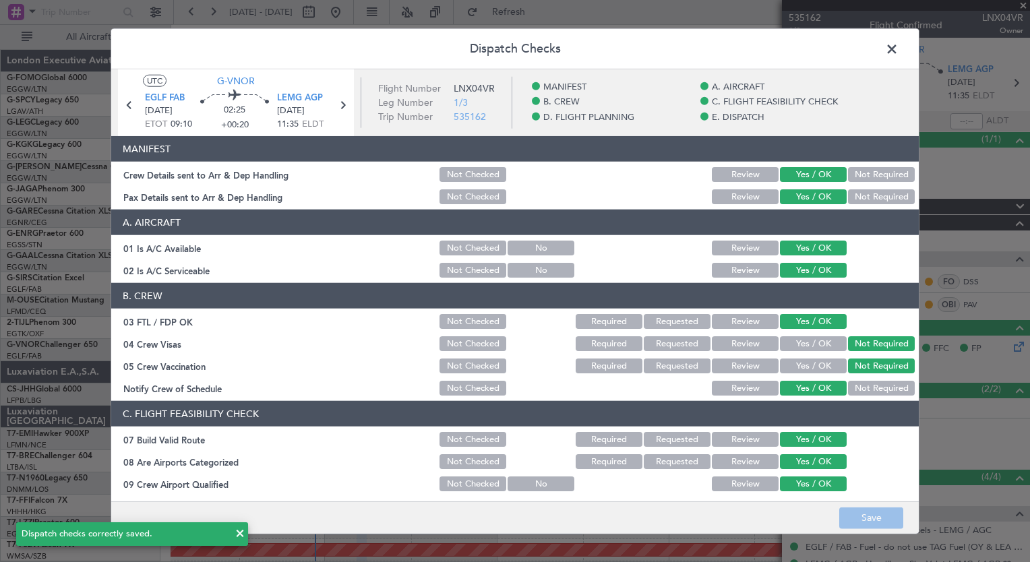
click at [898, 48] on span at bounding box center [898, 52] width 0 height 27
